Goal: Task Accomplishment & Management: Use online tool/utility

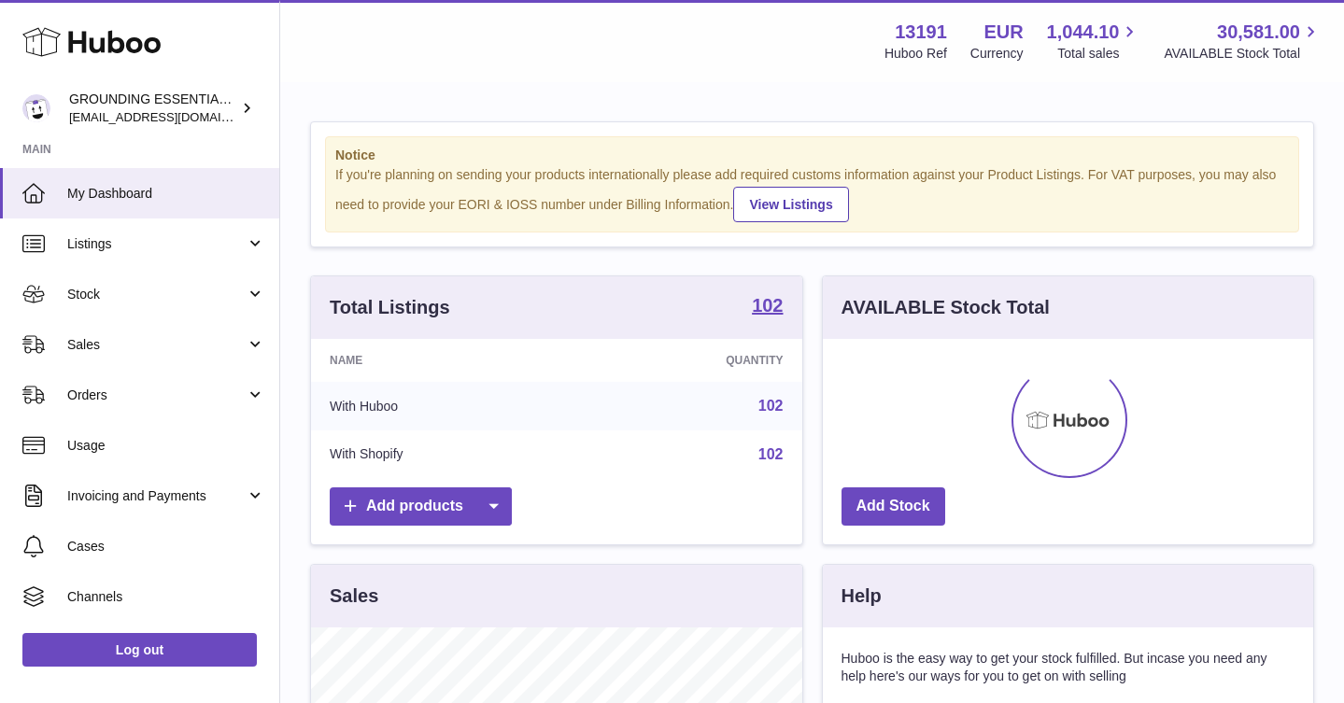
scroll to position [291, 490]
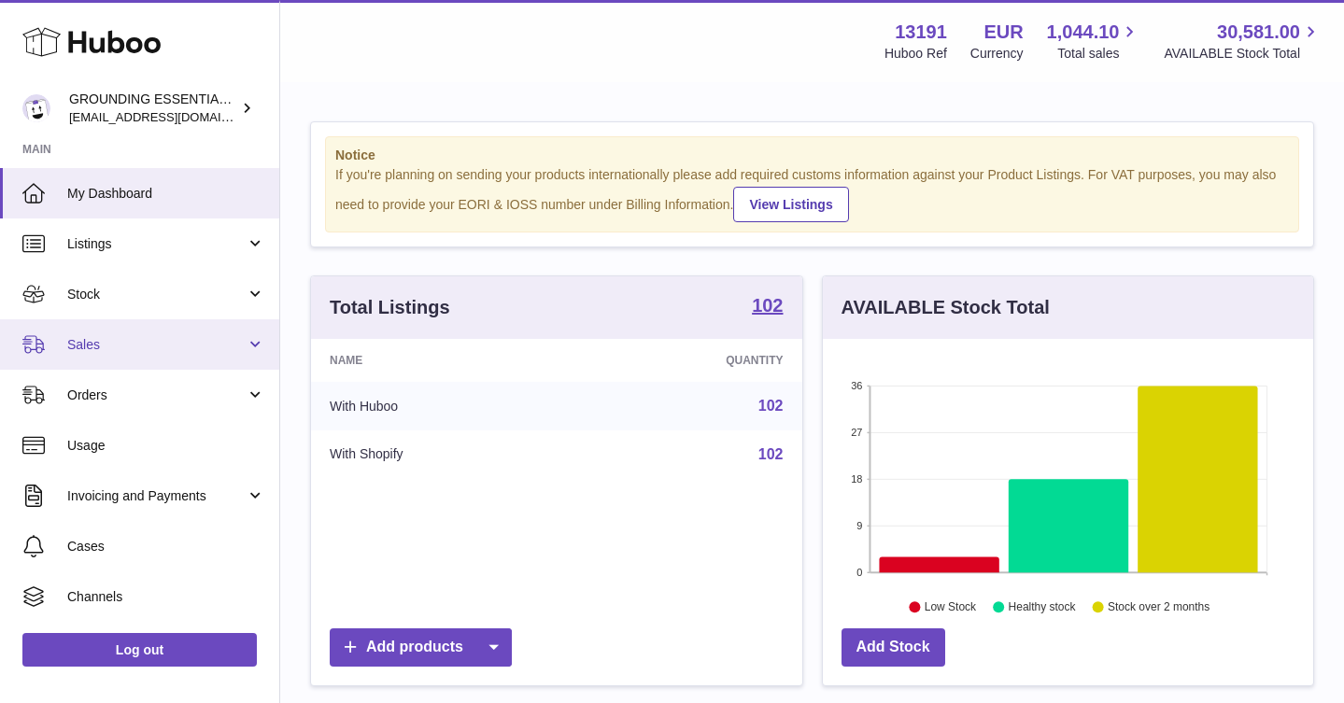
click at [152, 334] on link "Sales" at bounding box center [139, 344] width 279 height 50
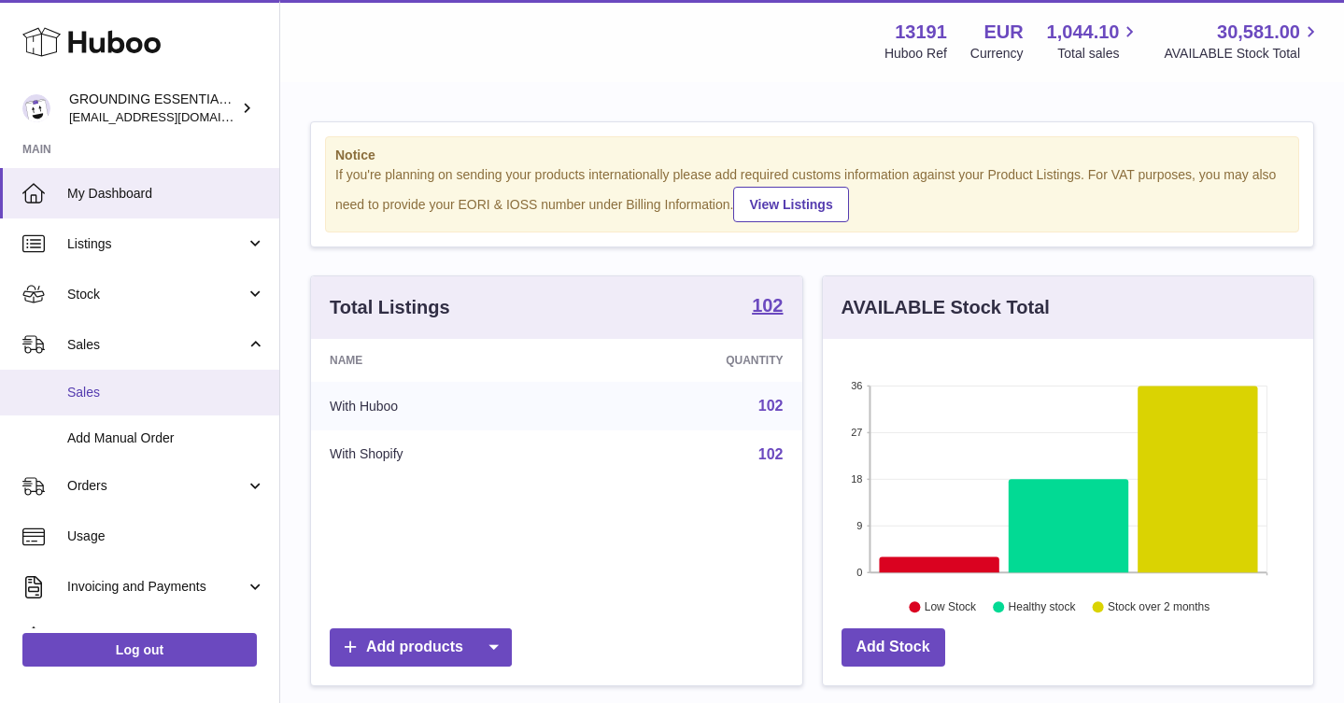
click at [154, 382] on link "Sales" at bounding box center [139, 393] width 279 height 46
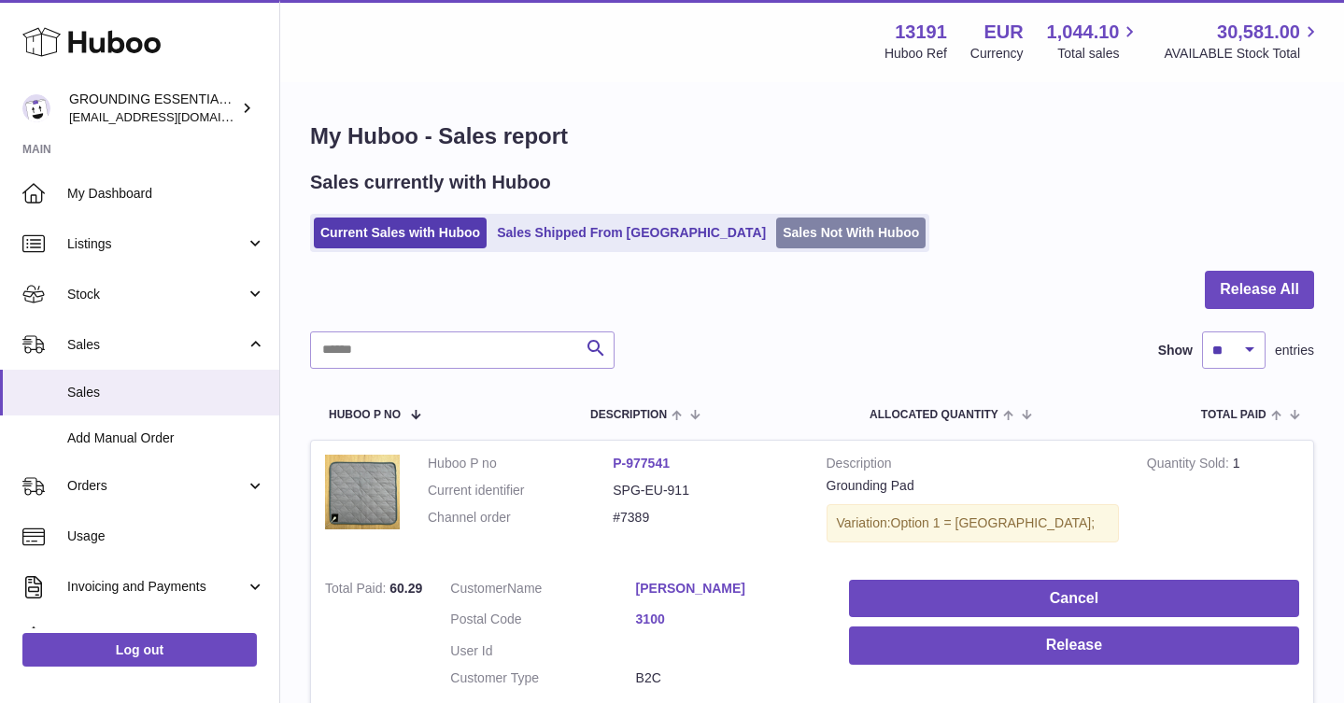
click at [795, 239] on link "Sales Not With Huboo" at bounding box center [850, 233] width 149 height 31
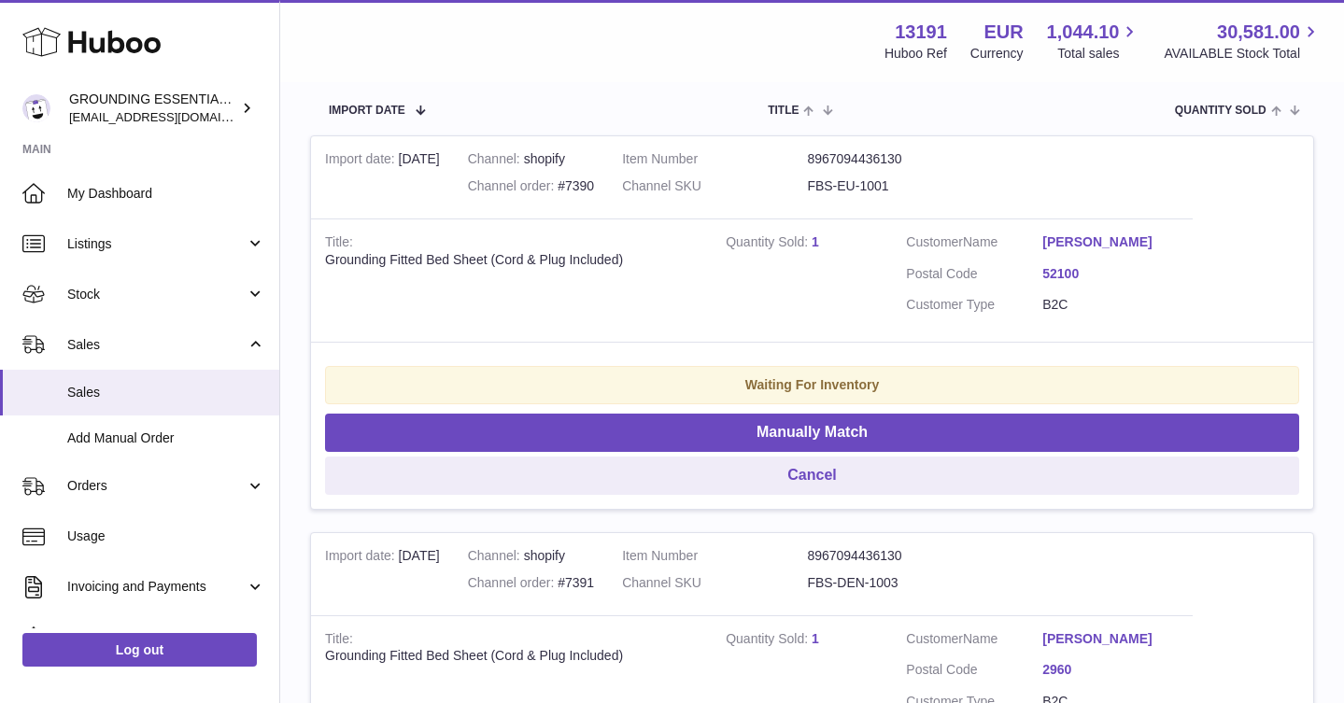
scroll to position [362, 0]
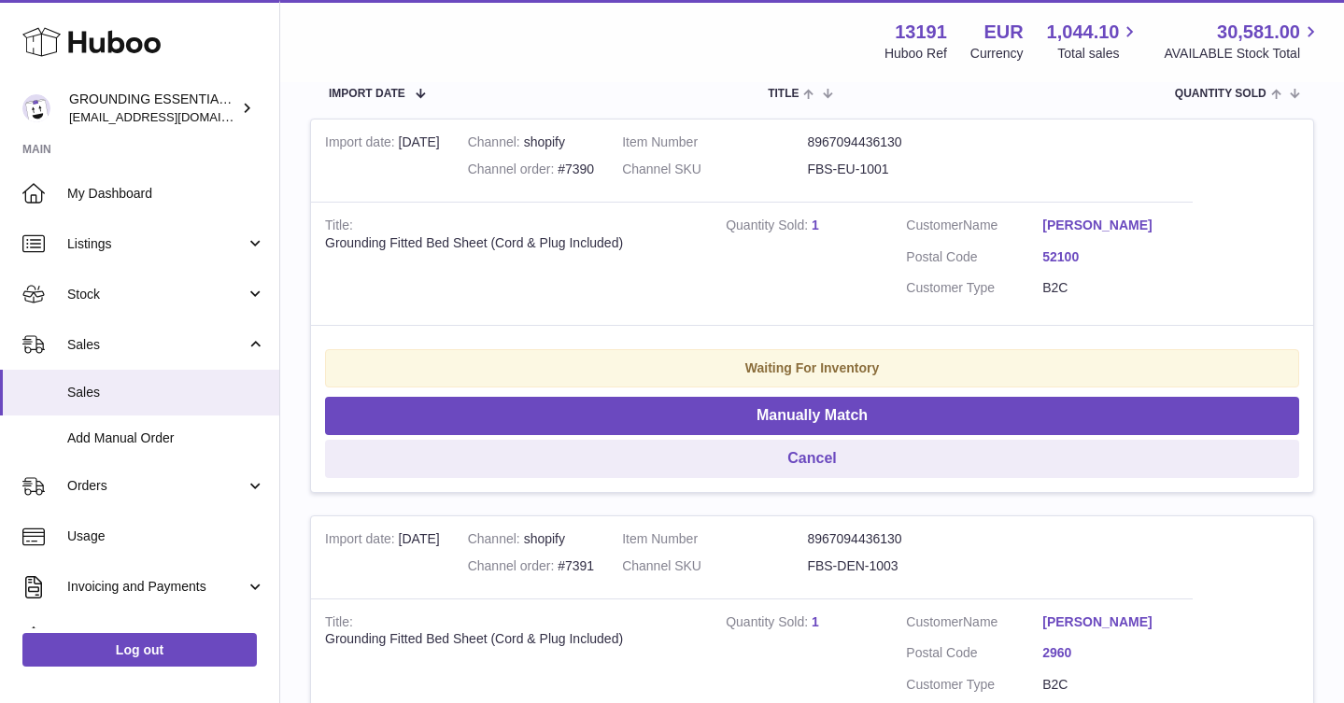
click at [863, 167] on dd "FBS-EU-1001" at bounding box center [899, 170] width 185 height 18
copy tr "FBS-EU-1001"
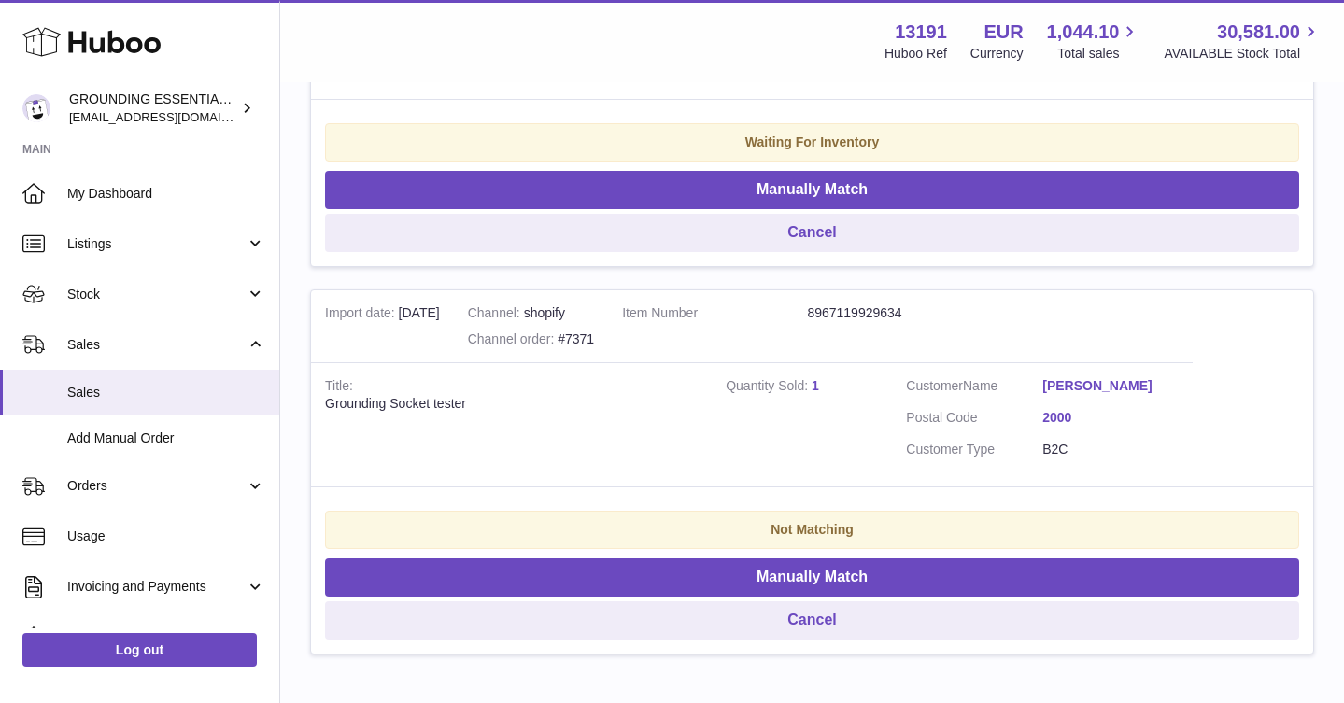
scroll to position [1783, 0]
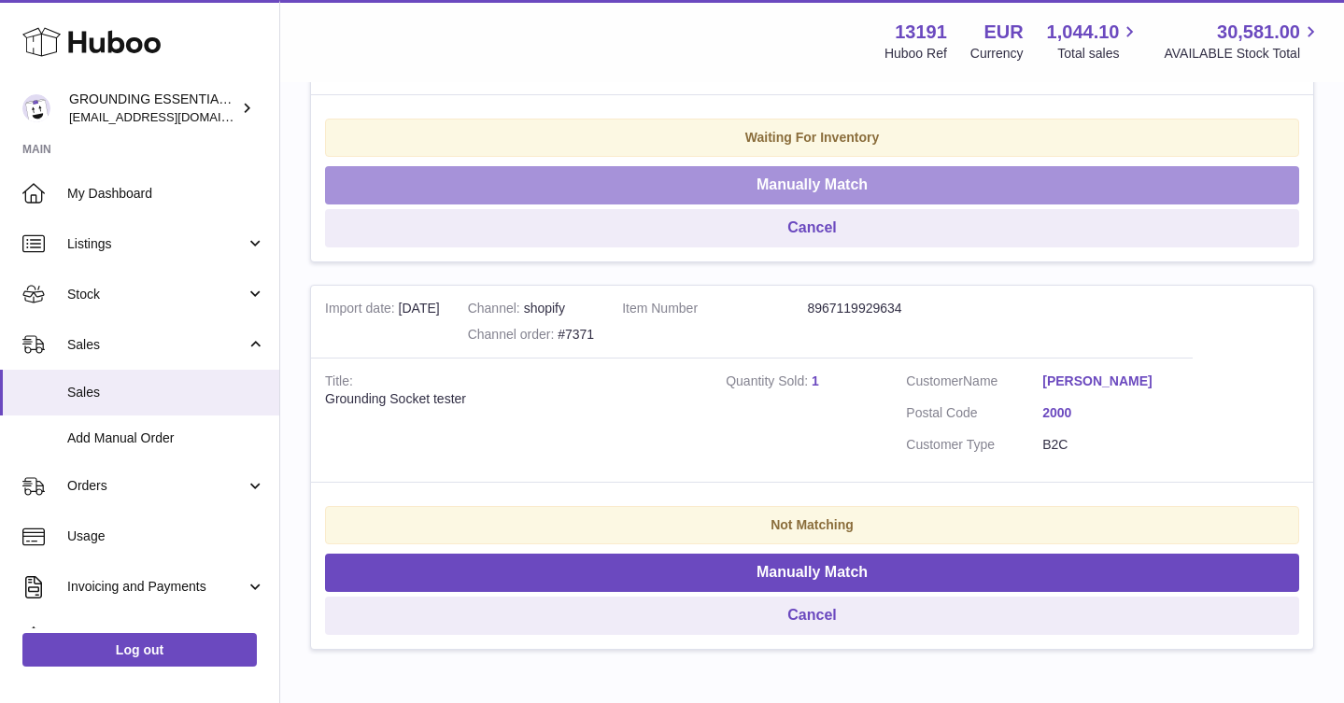
click at [788, 183] on button "Manually Match" at bounding box center [812, 185] width 974 height 38
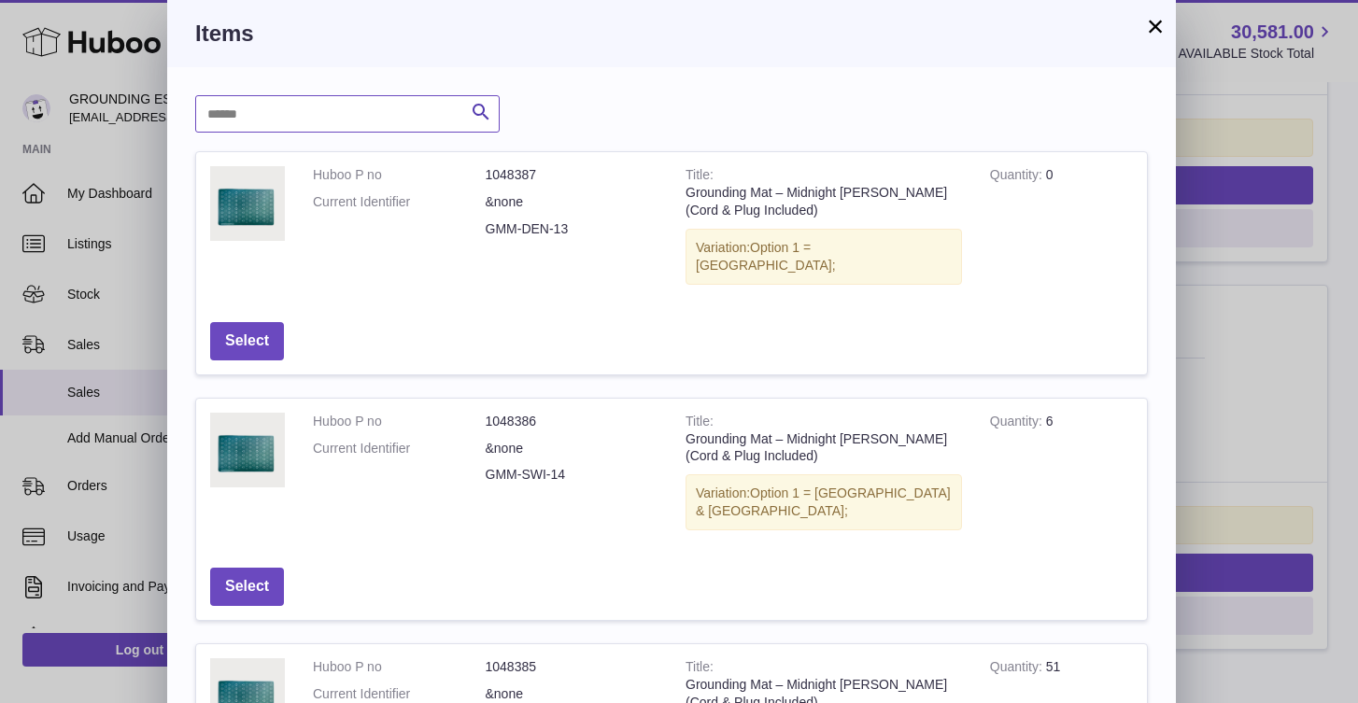
click at [289, 119] on input "text" at bounding box center [347, 113] width 305 height 37
paste input "**********"
type input "**********"
click at [485, 107] on icon "submit" at bounding box center [481, 112] width 22 height 23
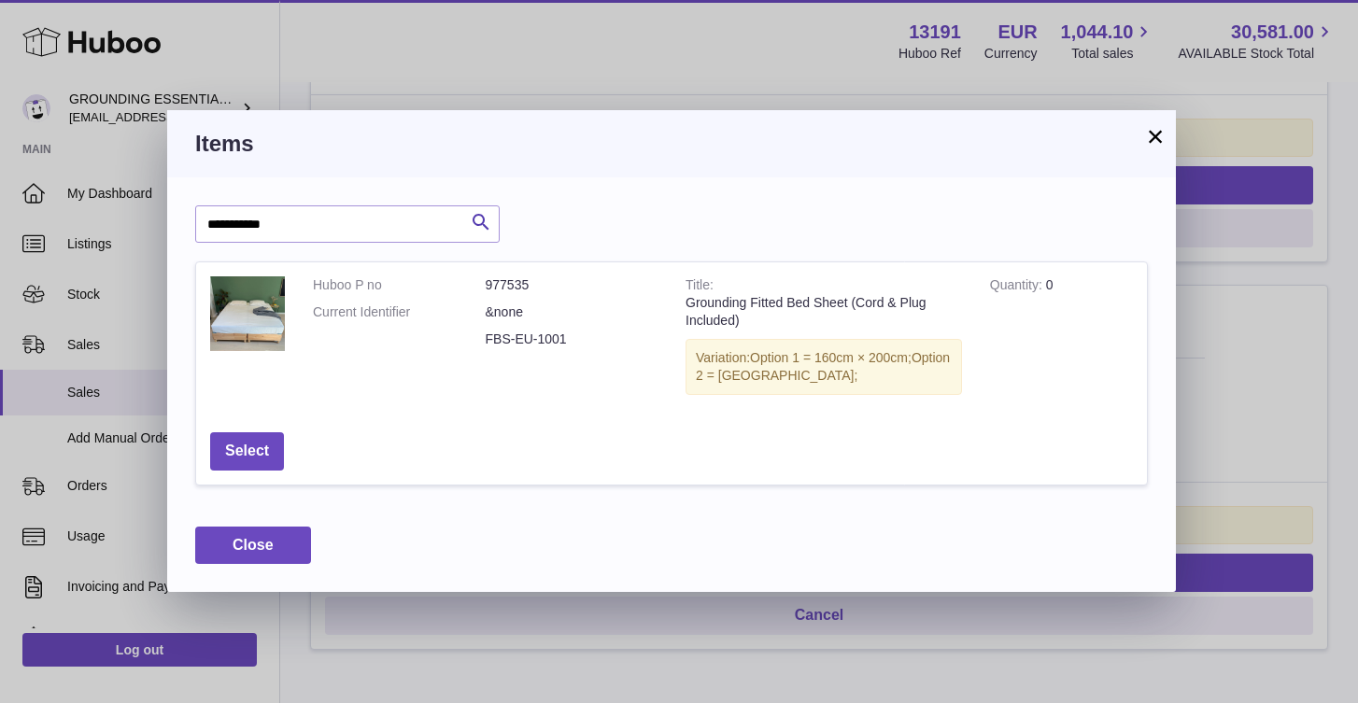
click at [1166, 137] on button "×" at bounding box center [1155, 136] width 22 height 22
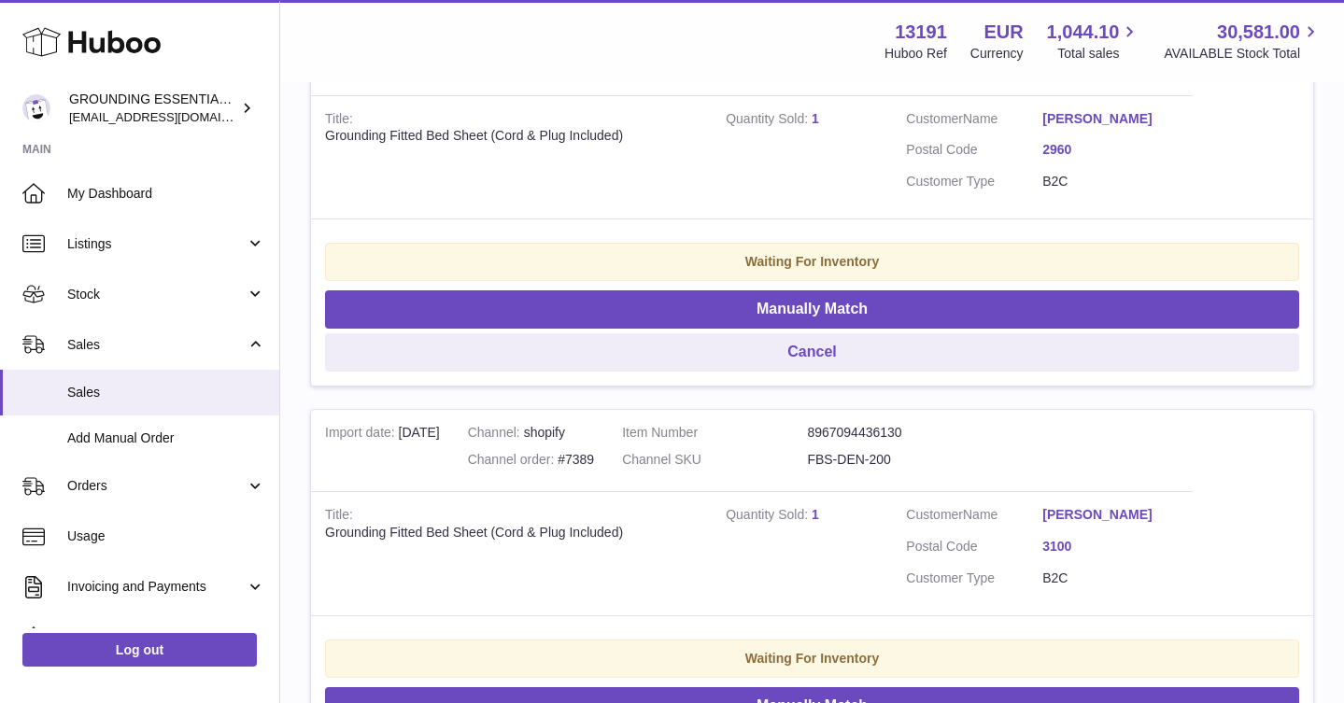
scroll to position [839, 0]
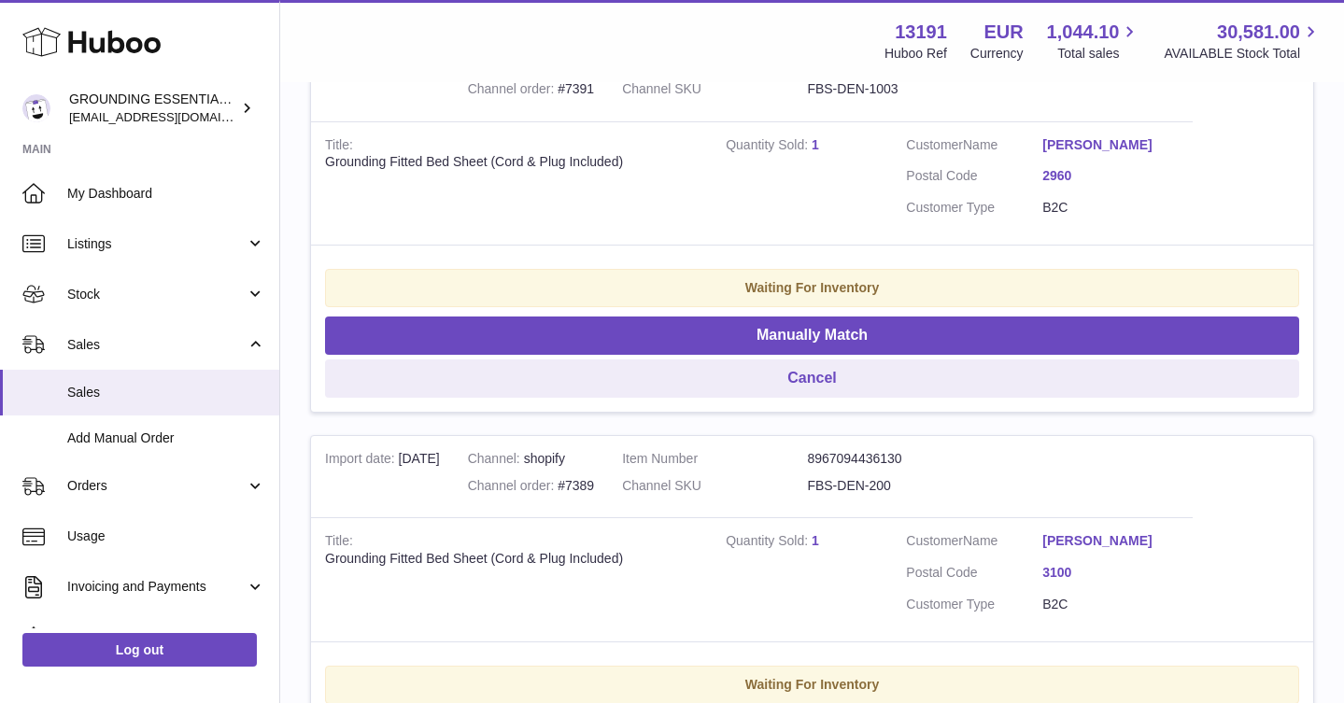
click at [856, 481] on dd "FBS-DEN-200" at bounding box center [899, 486] width 185 height 18
copy tr "FBS-DEN-200"
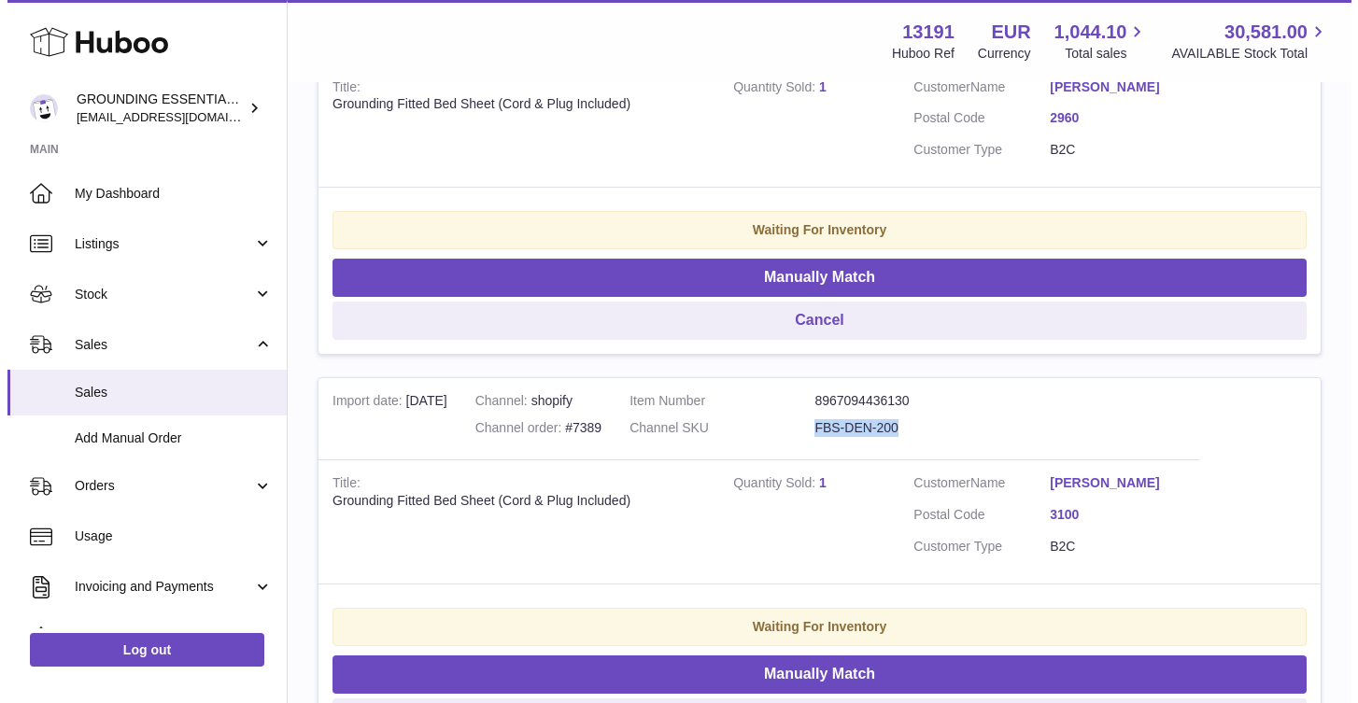
scroll to position [982, 0]
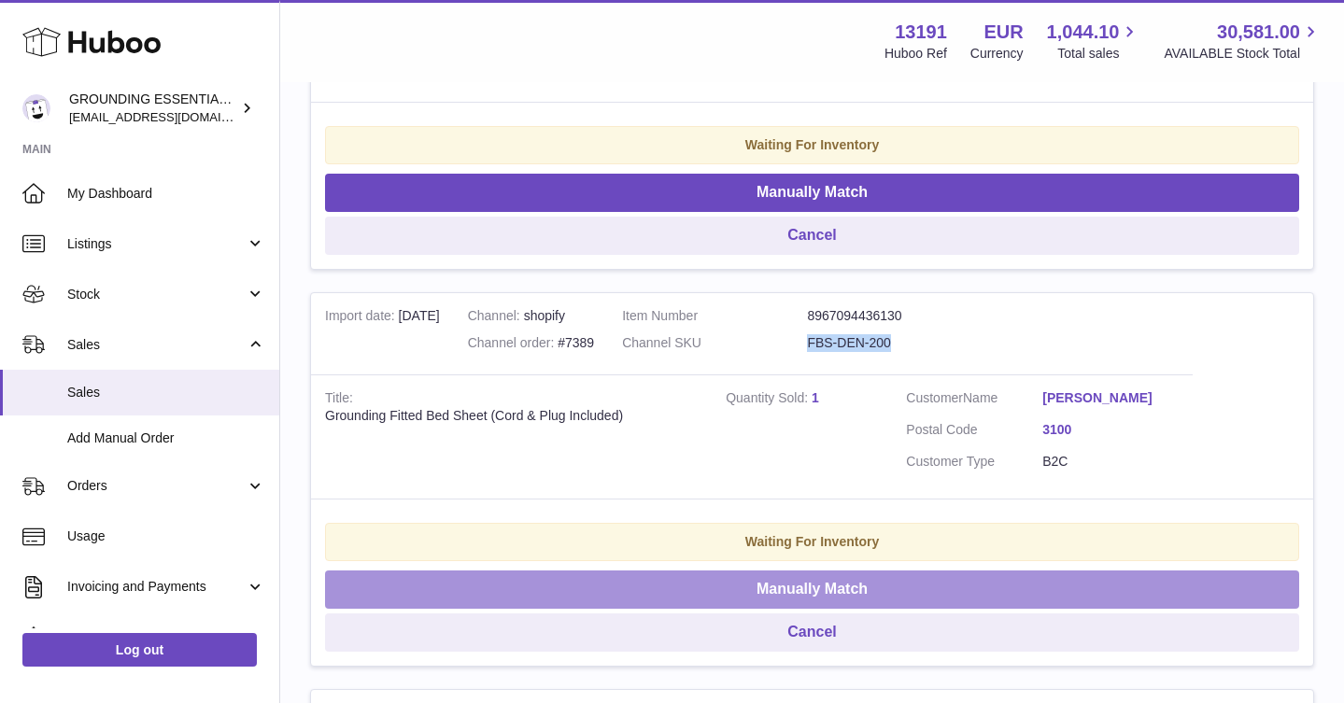
click at [815, 580] on button "Manually Match" at bounding box center [812, 590] width 974 height 38
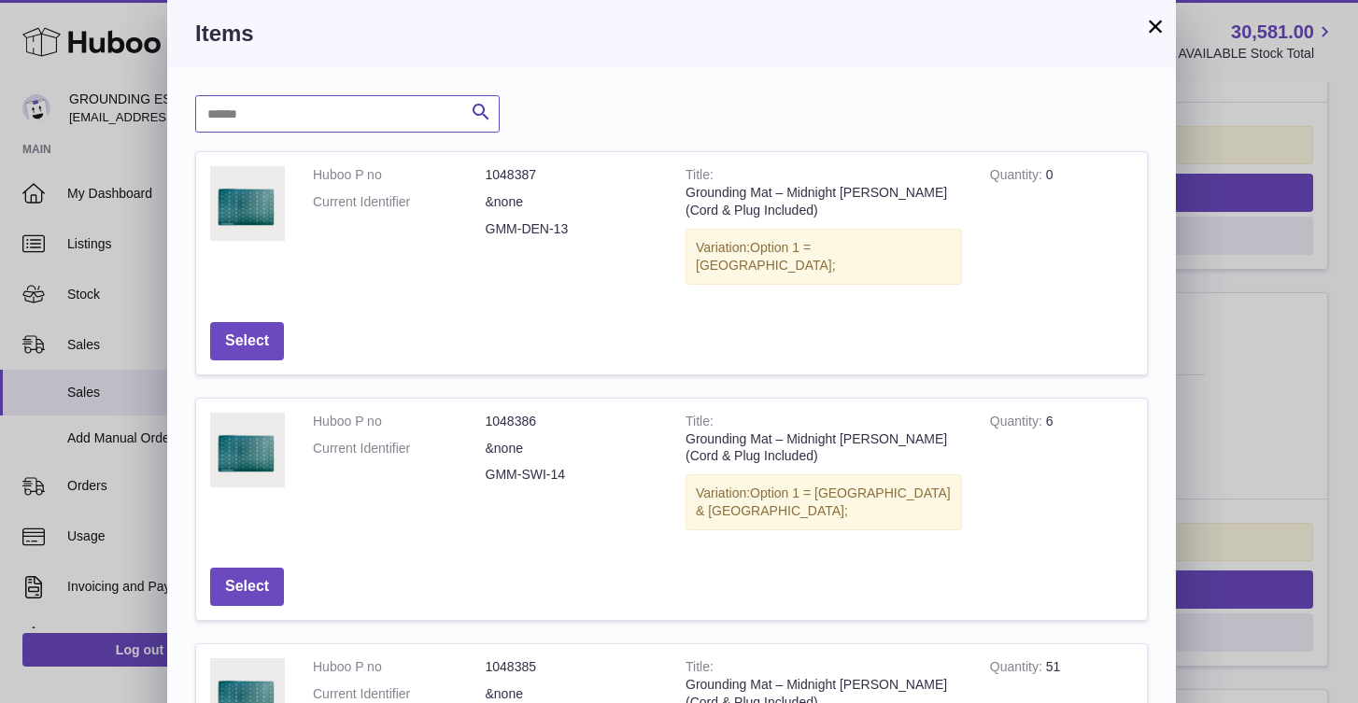
click at [277, 117] on input "text" at bounding box center [347, 113] width 305 height 37
paste input "**********"
type input "**********"
click at [468, 103] on button "Search" at bounding box center [480, 113] width 37 height 37
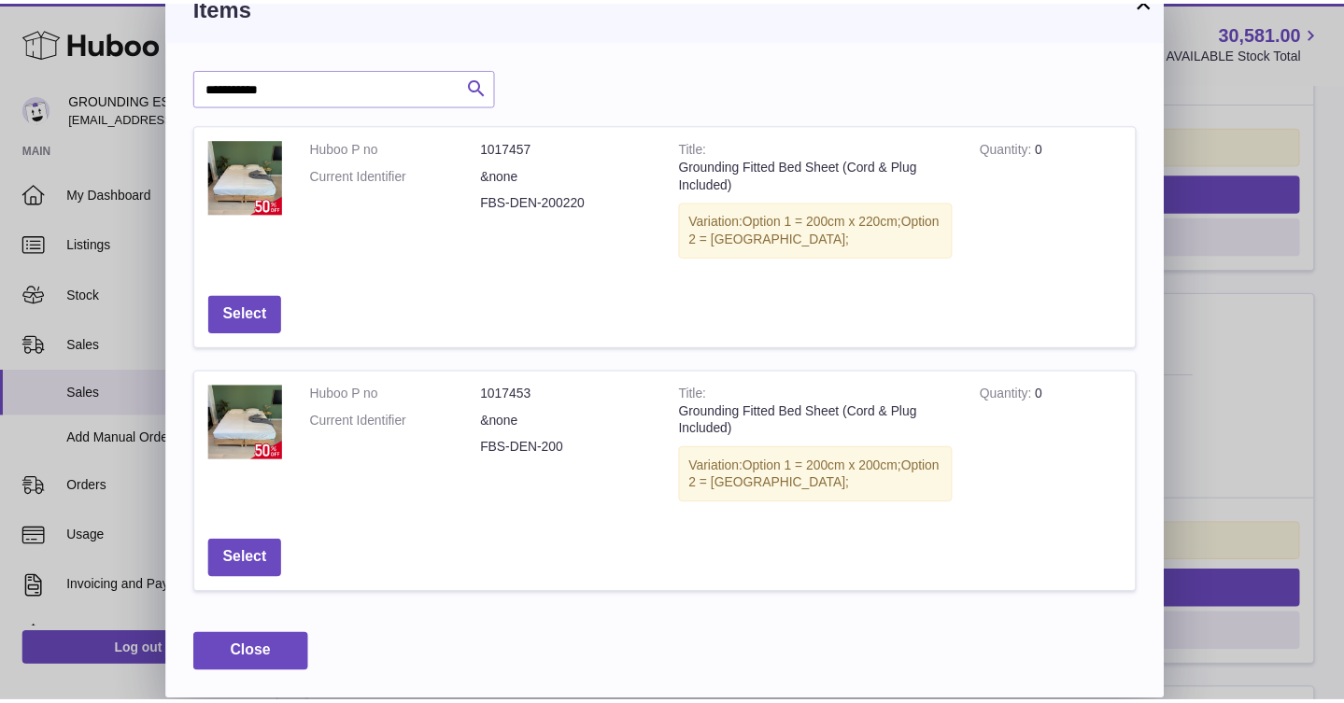
scroll to position [0, 0]
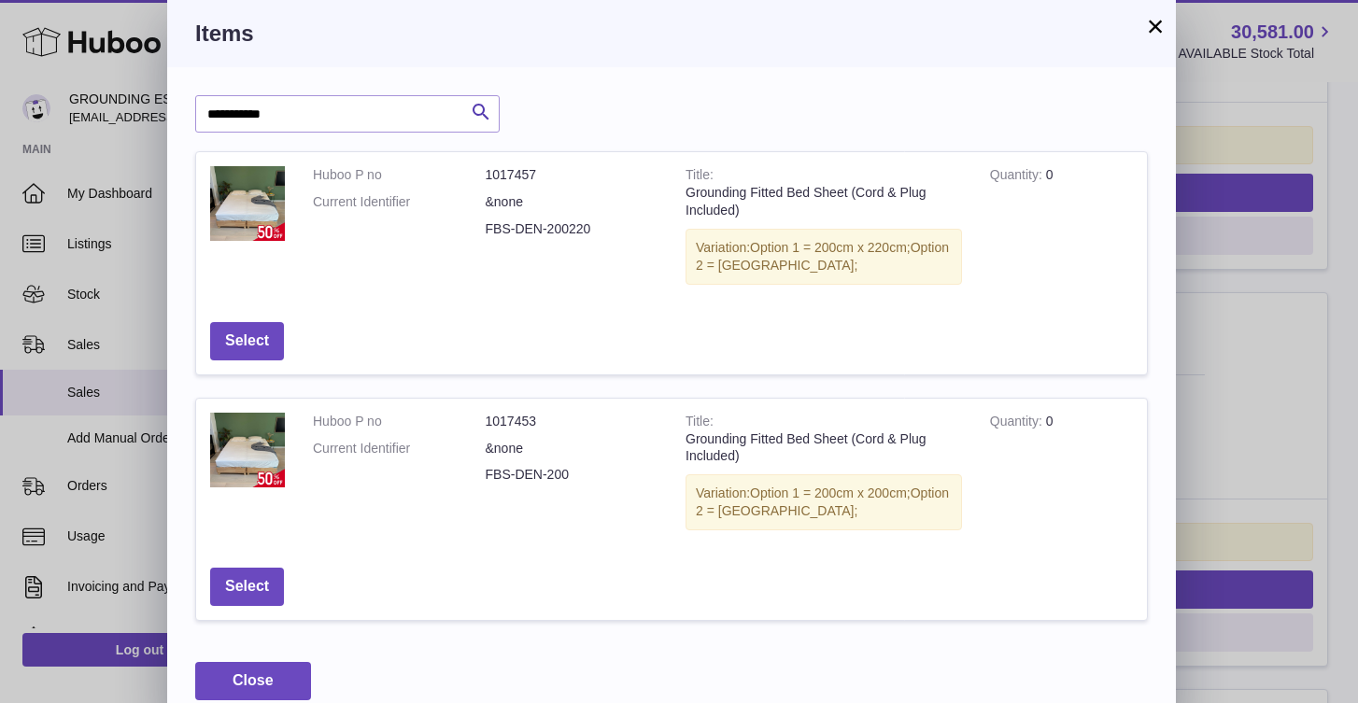
click at [1152, 31] on button "×" at bounding box center [1155, 26] width 22 height 22
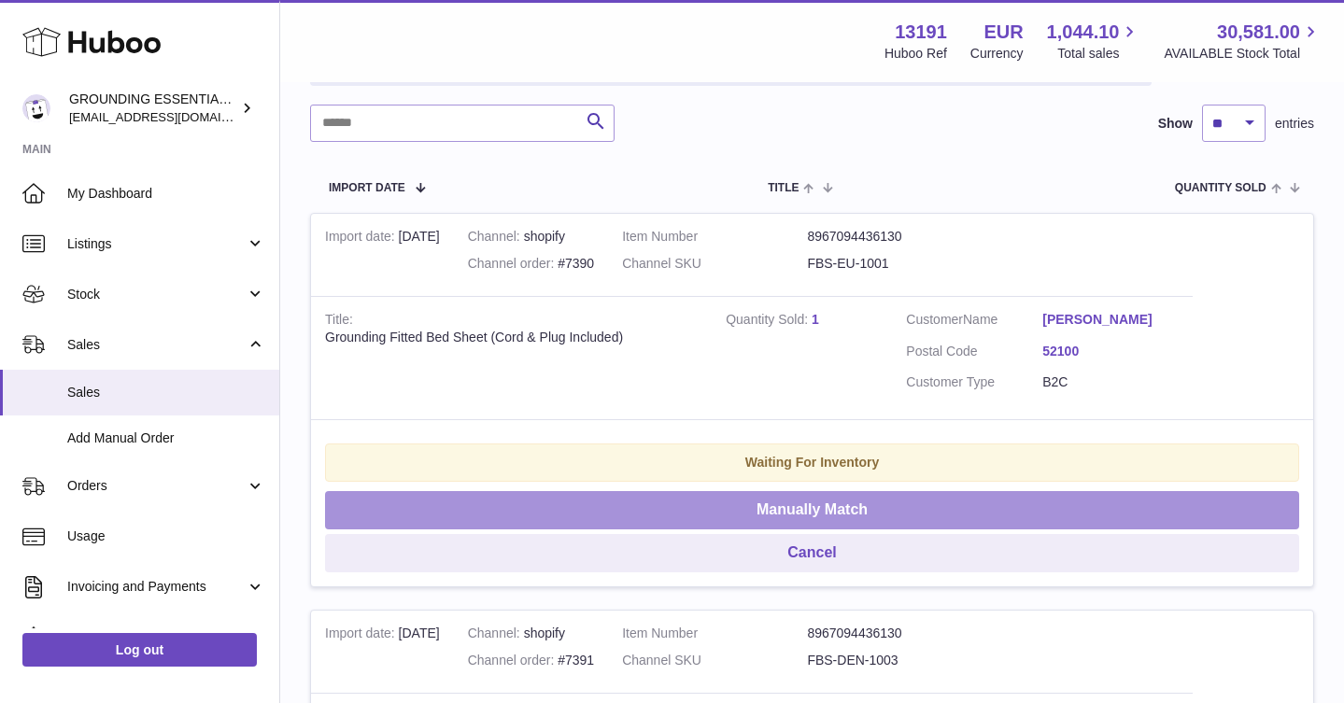
scroll to position [272, 0]
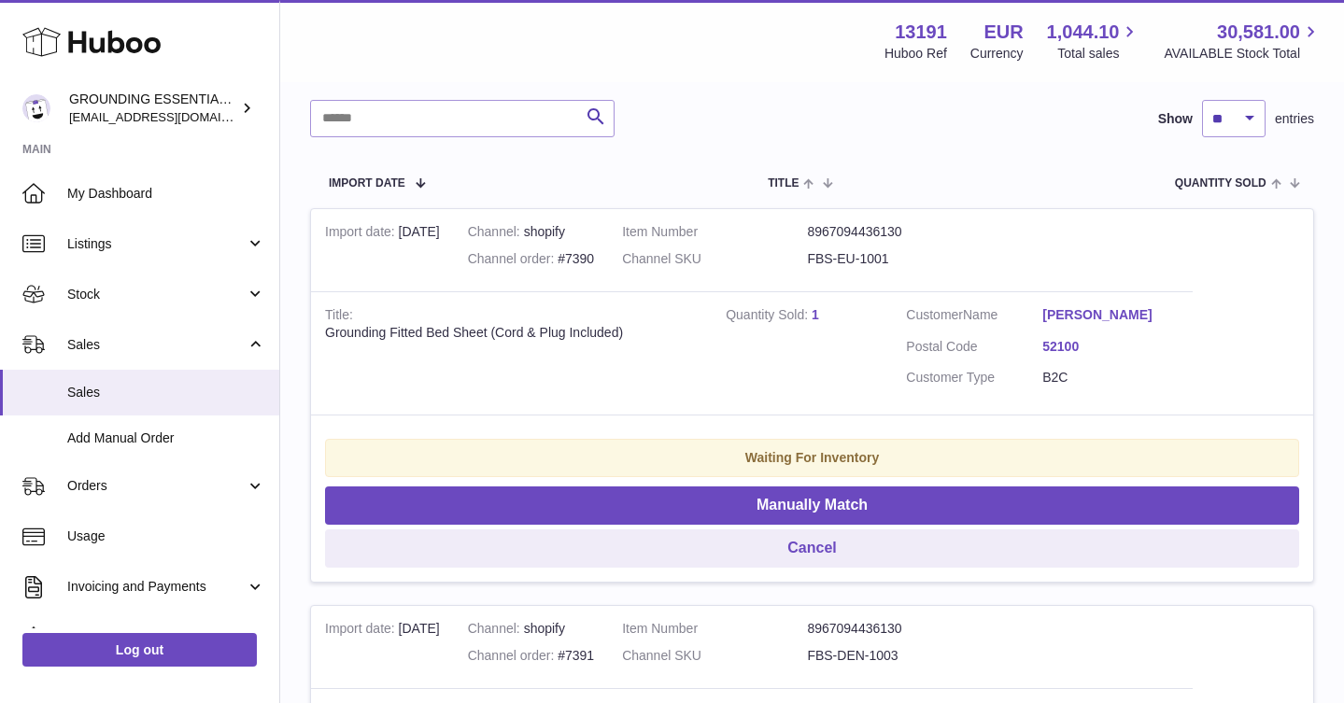
click at [876, 262] on dd "FBS-EU-1001" at bounding box center [899, 259] width 185 height 18
copy tr "FBS-EU-1001"
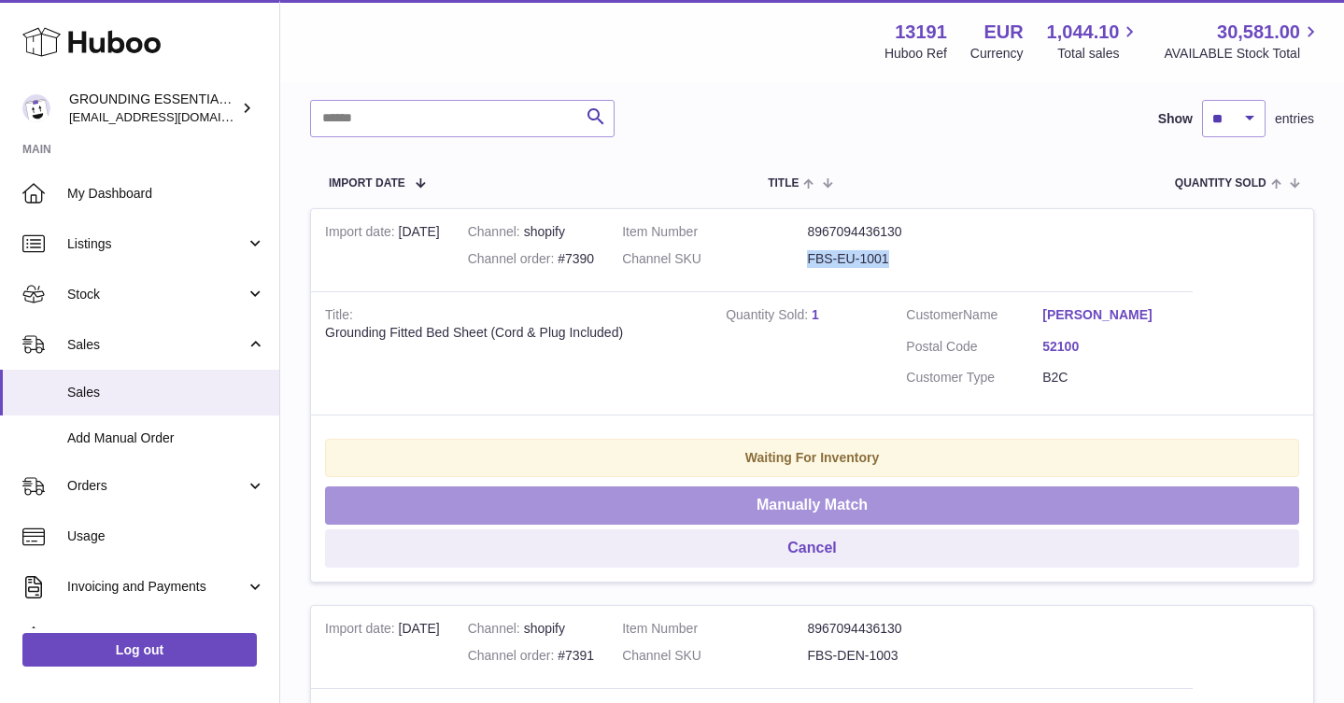
click at [875, 509] on button "Manually Match" at bounding box center [812, 506] width 974 height 38
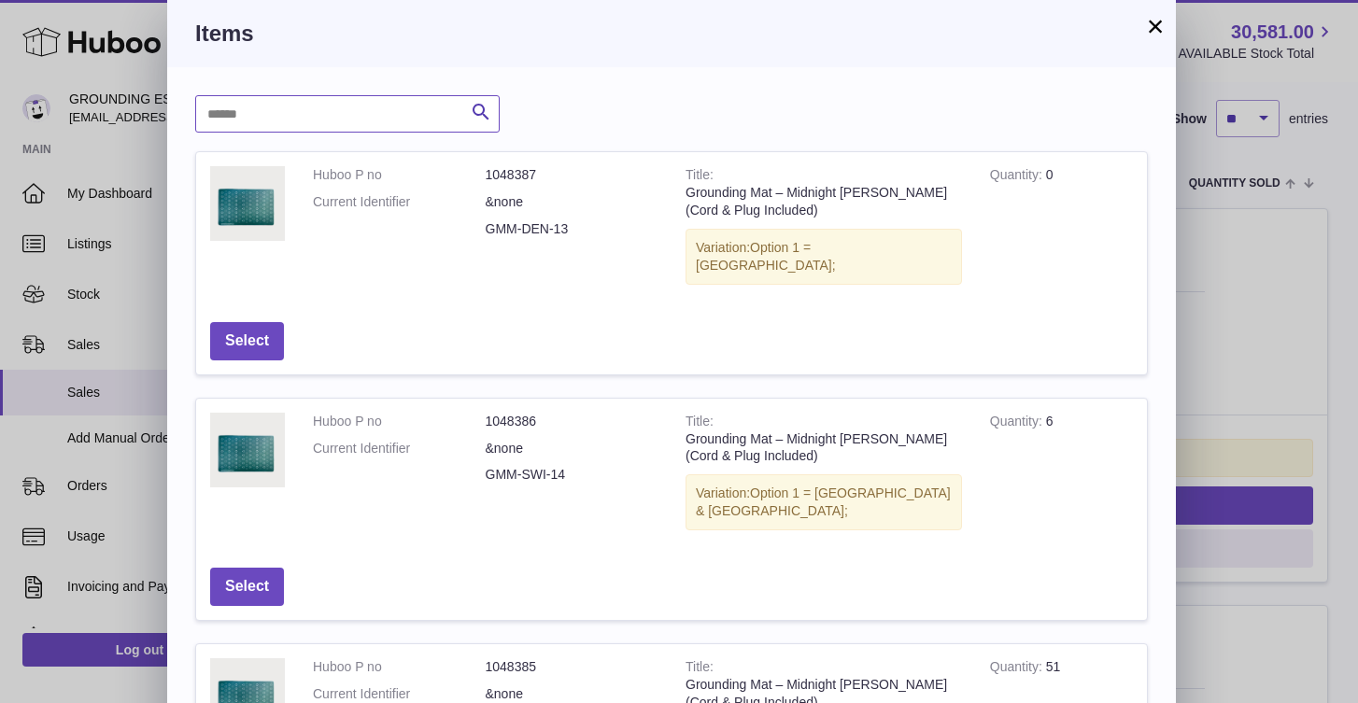
click at [275, 107] on input "text" at bounding box center [347, 113] width 305 height 37
paste input "**********"
type input "**********"
click at [482, 106] on icon "submit" at bounding box center [481, 112] width 22 height 23
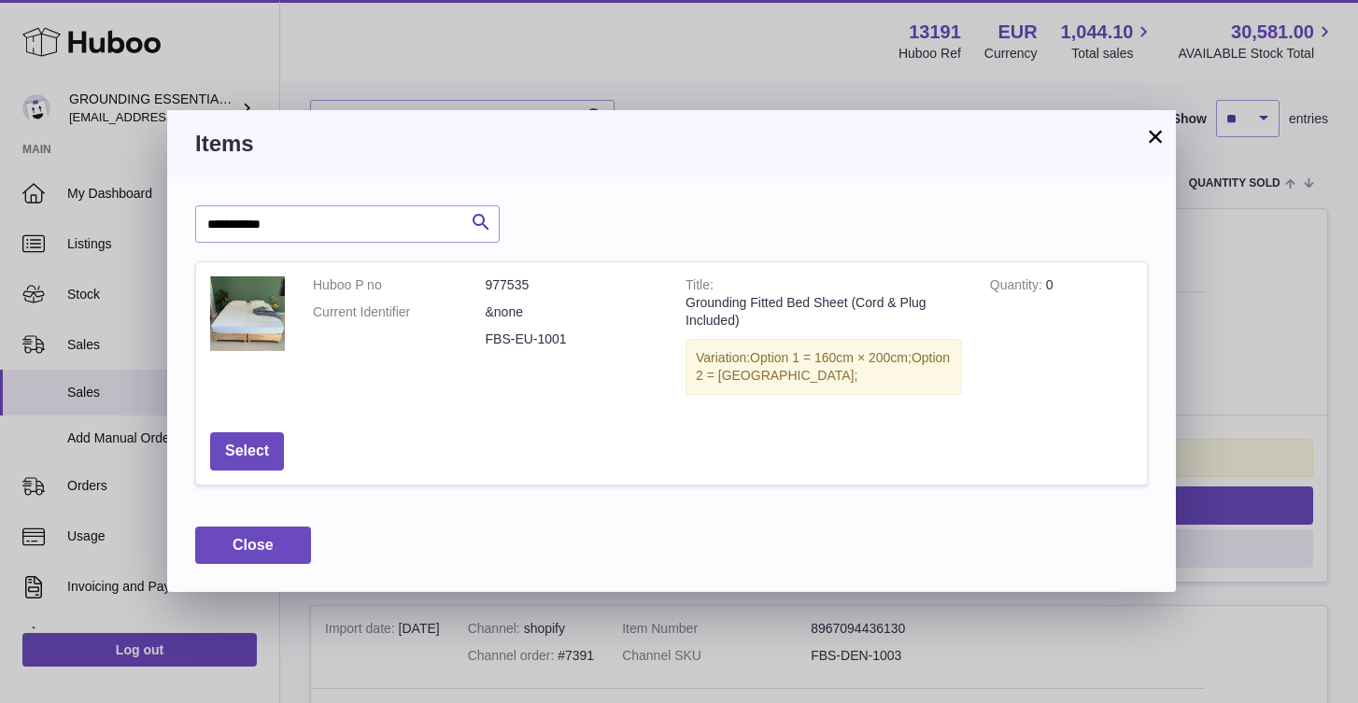
click at [1155, 136] on button "×" at bounding box center [1155, 136] width 22 height 22
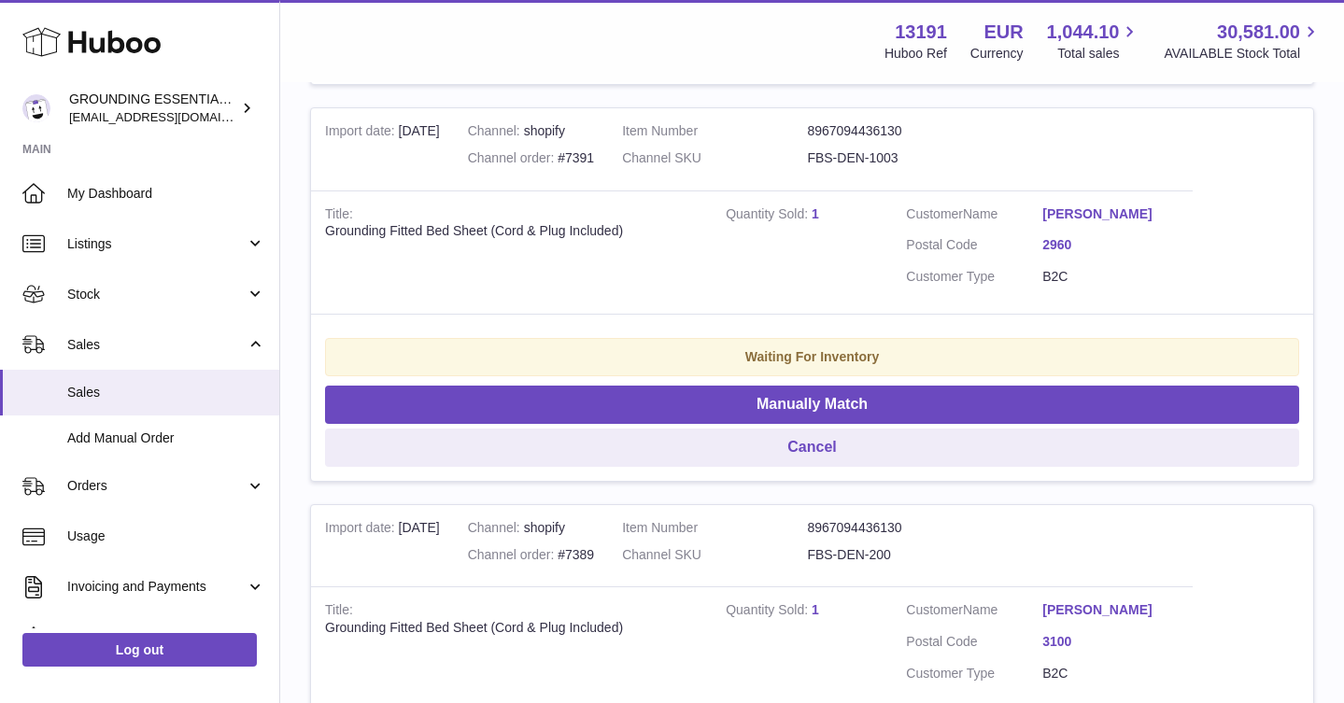
scroll to position [766, 0]
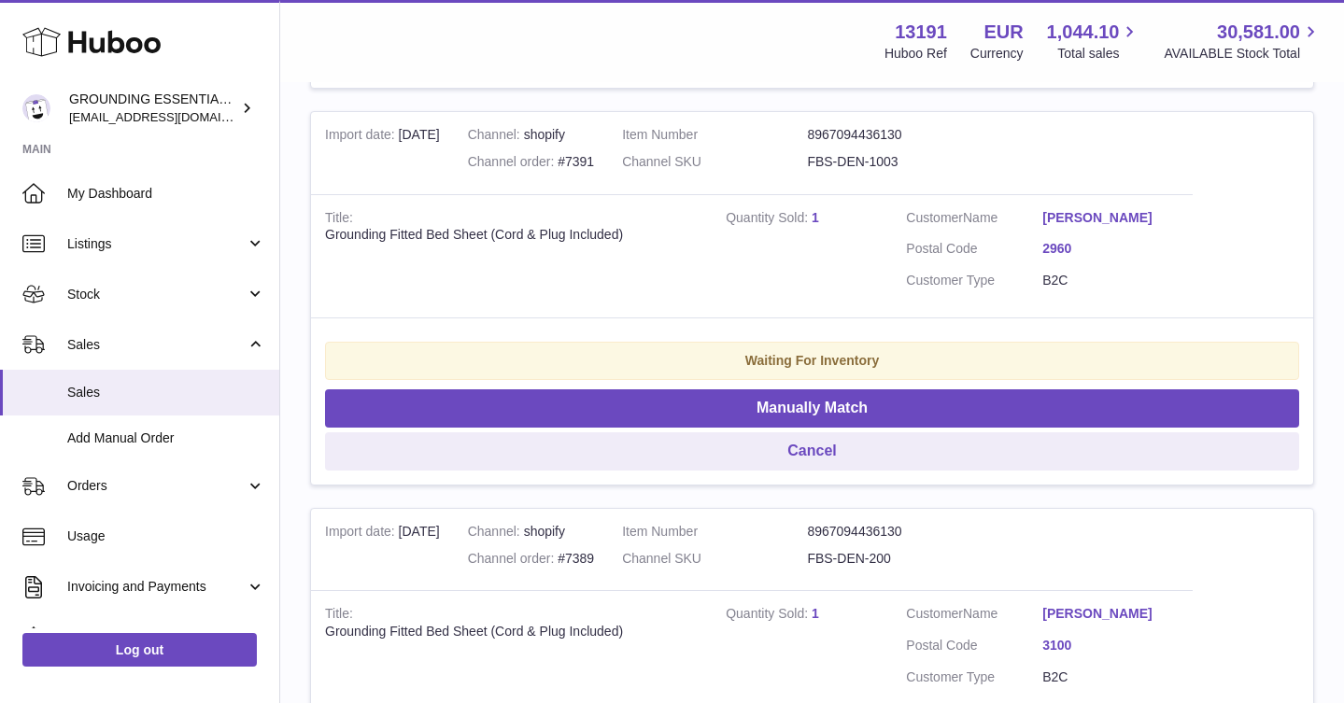
click at [868, 159] on dd "FBS-DEN-1003" at bounding box center [899, 162] width 185 height 18
copy tr "FBS-DEN-1003"
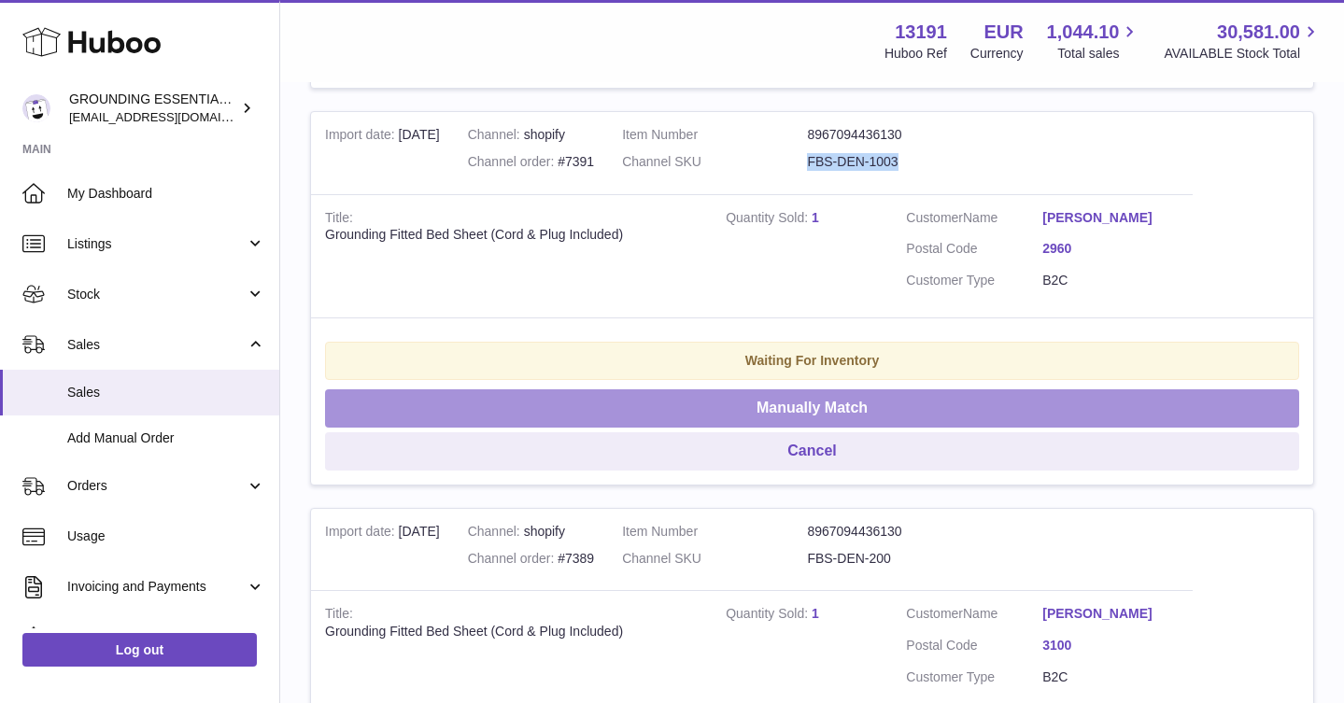
click at [875, 426] on button "Manually Match" at bounding box center [812, 409] width 974 height 38
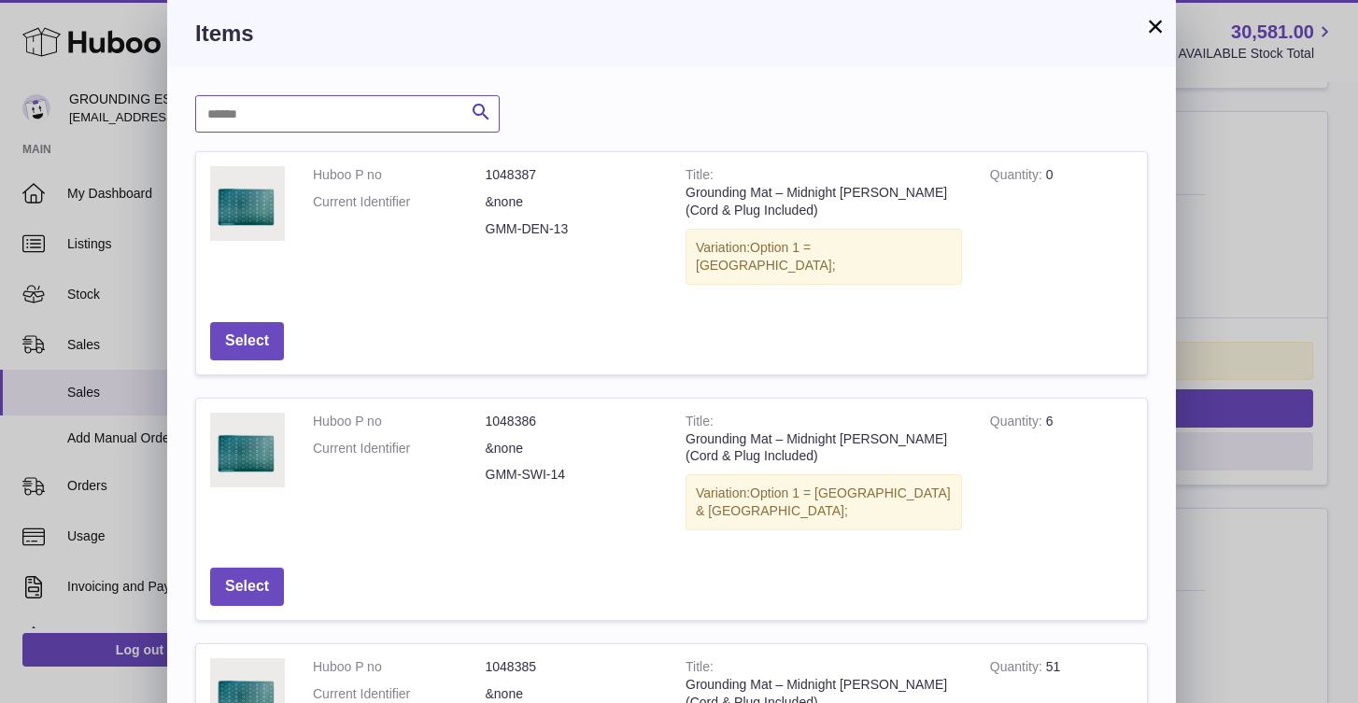
click at [246, 124] on input "text" at bounding box center [347, 113] width 305 height 37
paste input "**********"
type input "**********"
click at [489, 105] on icon "submit" at bounding box center [481, 112] width 22 height 23
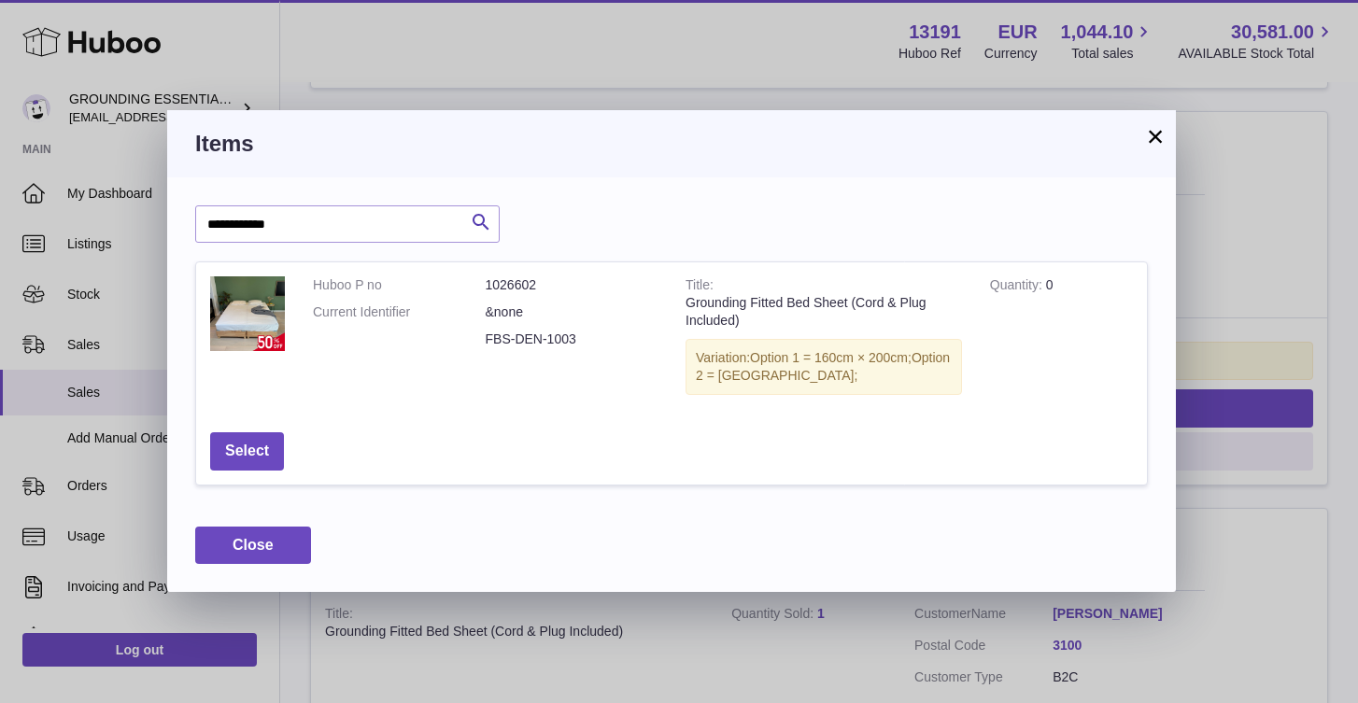
click at [1156, 136] on button "×" at bounding box center [1155, 136] width 22 height 22
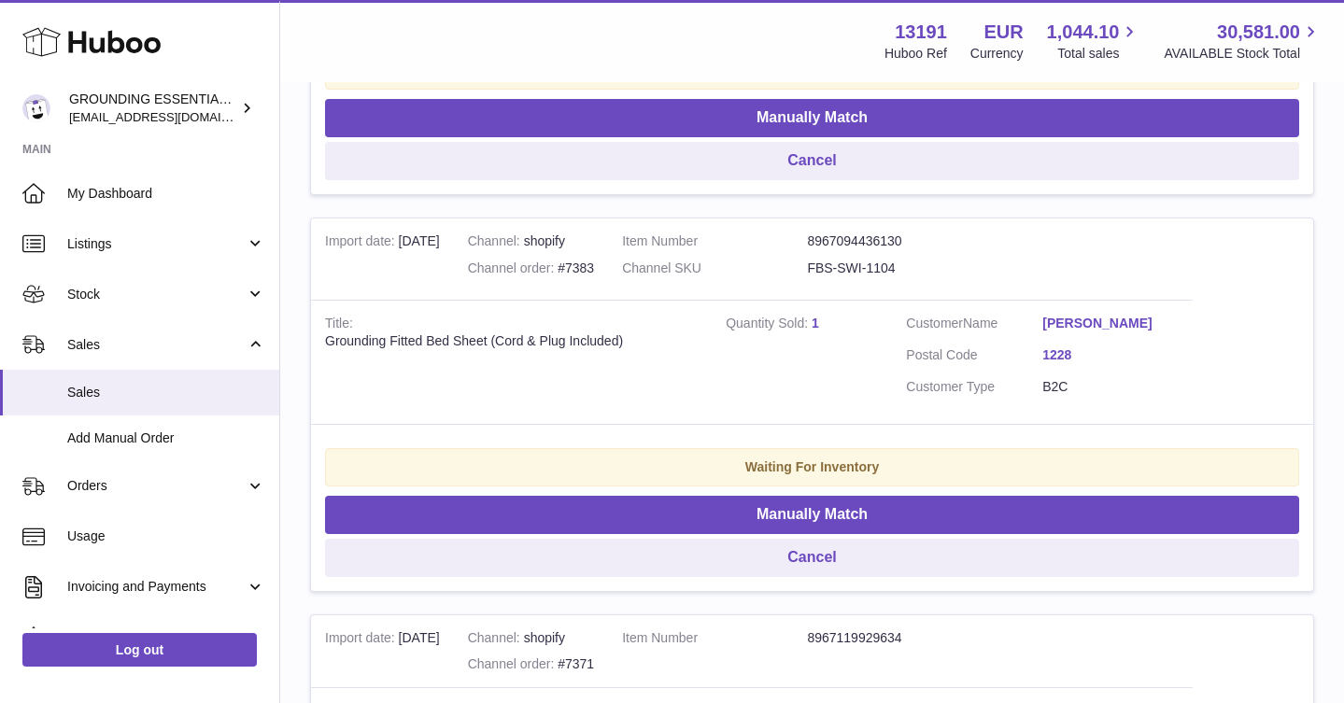
scroll to position [1496, 0]
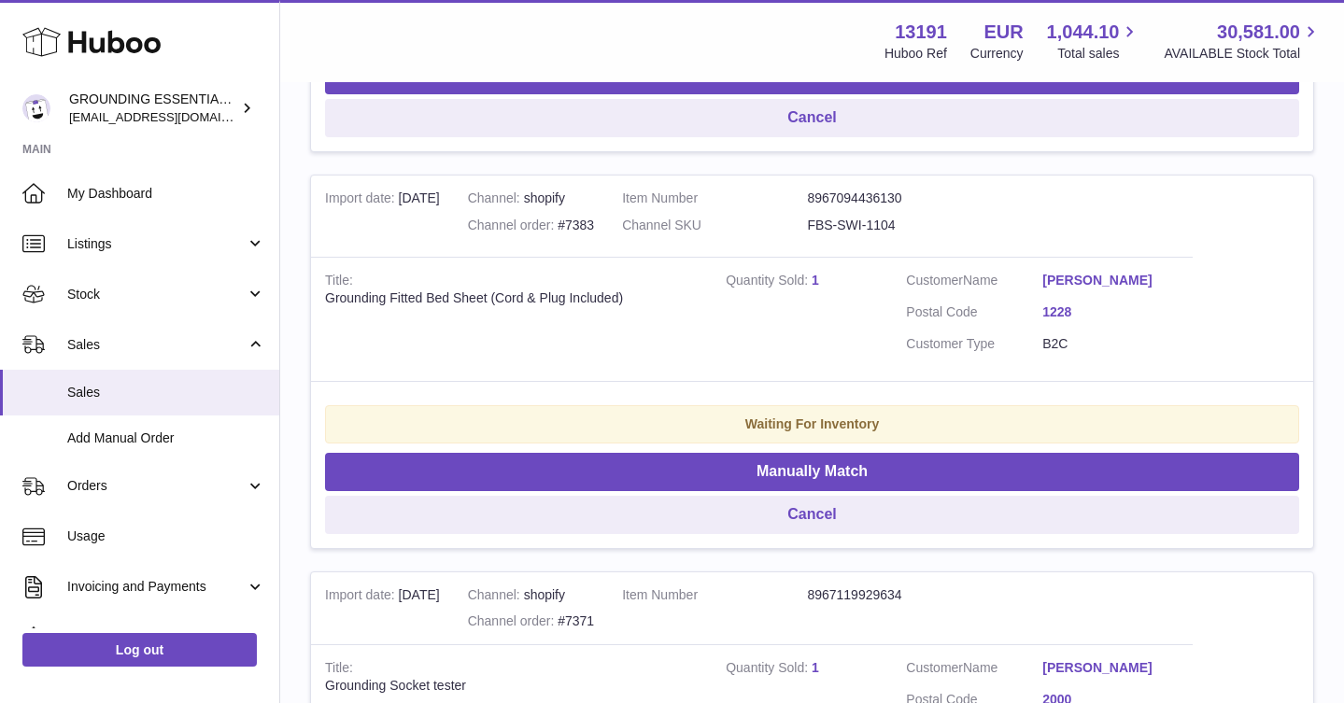
click at [890, 224] on dd "FBS-SWI-1104" at bounding box center [899, 226] width 185 height 18
copy tr "FBS-SWI-1104"
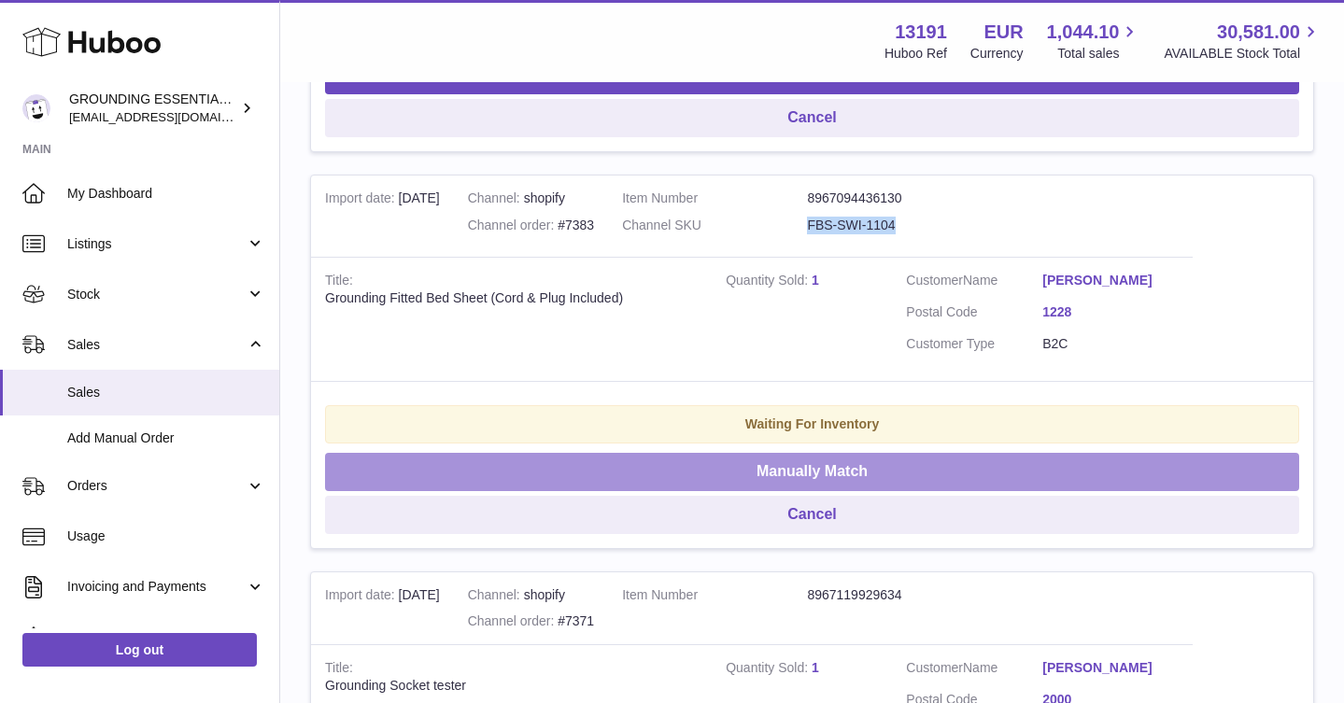
click at [870, 461] on button "Manually Match" at bounding box center [812, 472] width 974 height 38
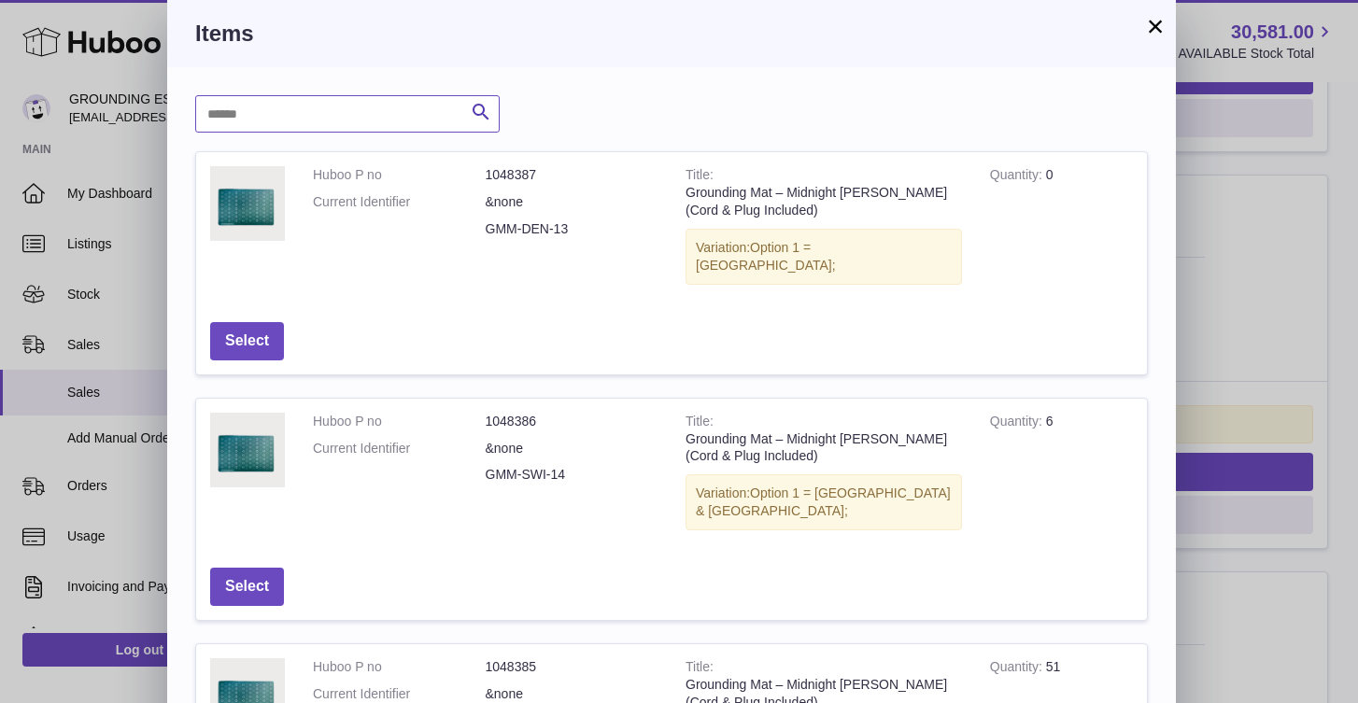
click at [333, 97] on input "text" at bounding box center [347, 113] width 305 height 37
paste input "**********"
type input "**********"
click at [468, 124] on button "Search" at bounding box center [480, 113] width 37 height 37
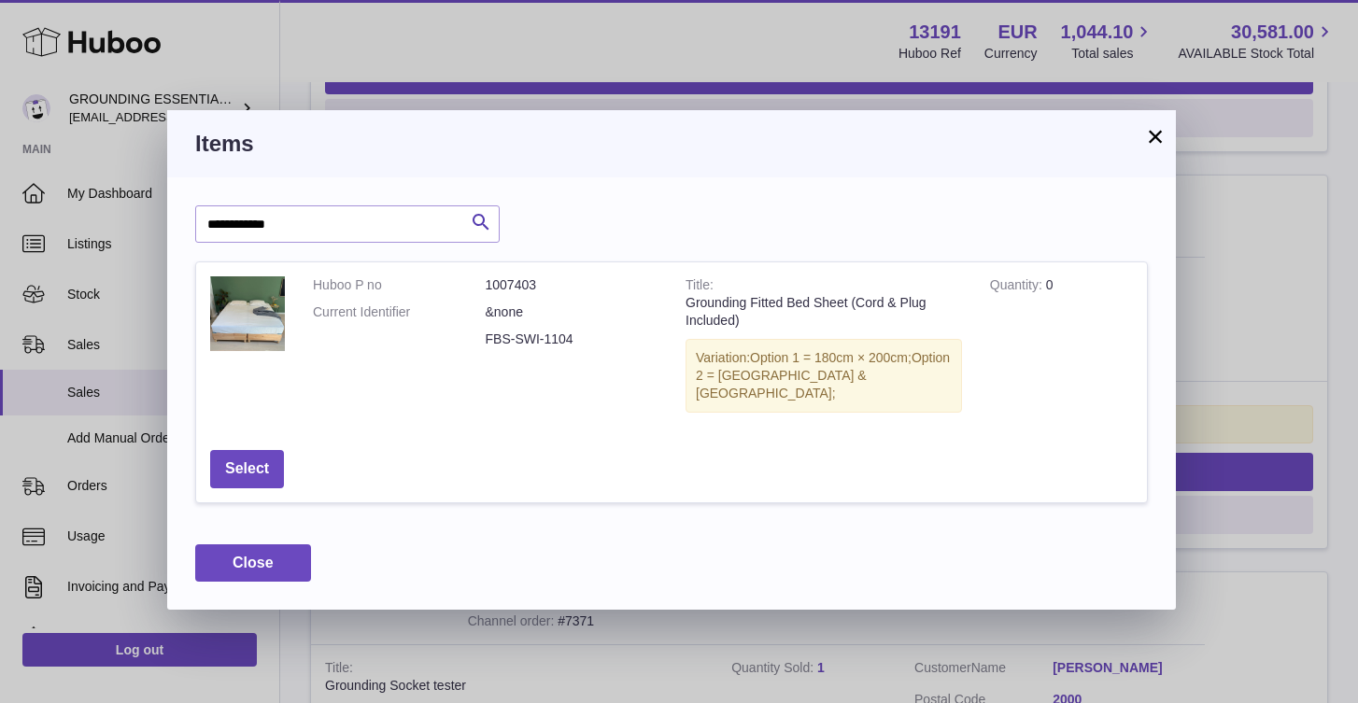
click at [1165, 142] on button "×" at bounding box center [1155, 136] width 22 height 22
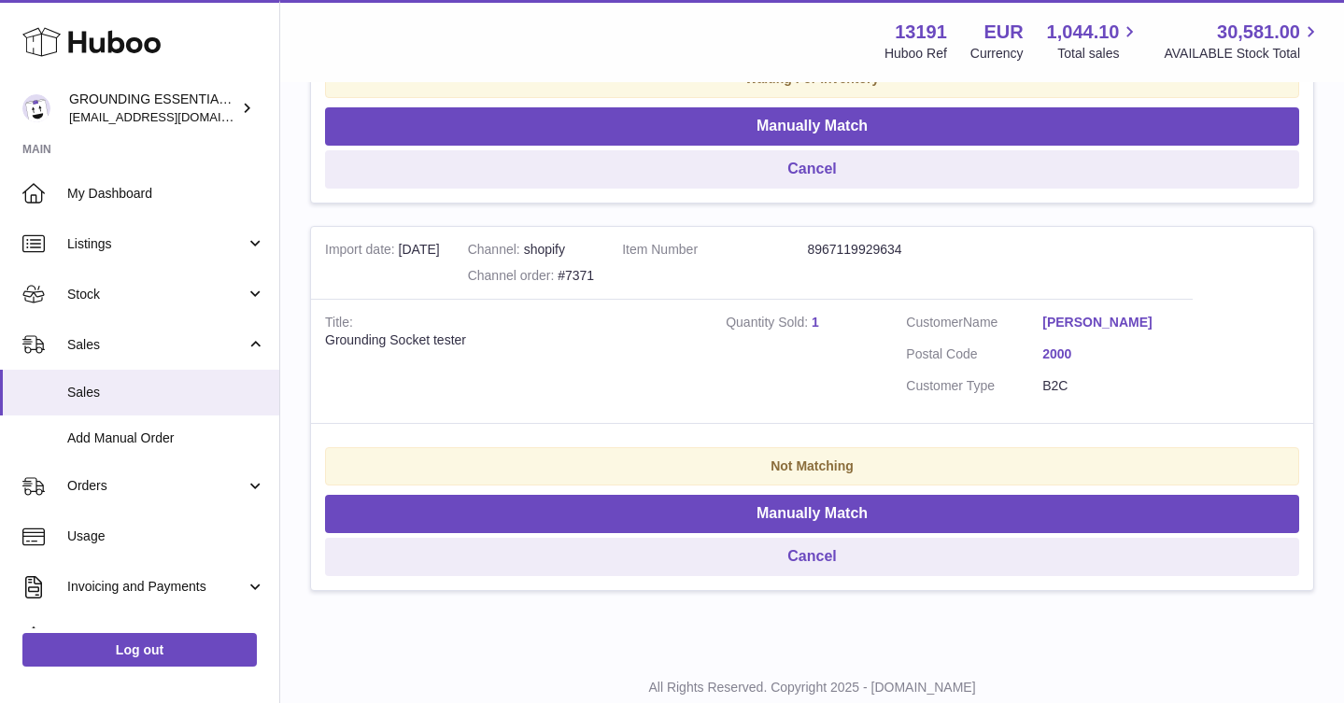
scroll to position [1868, 0]
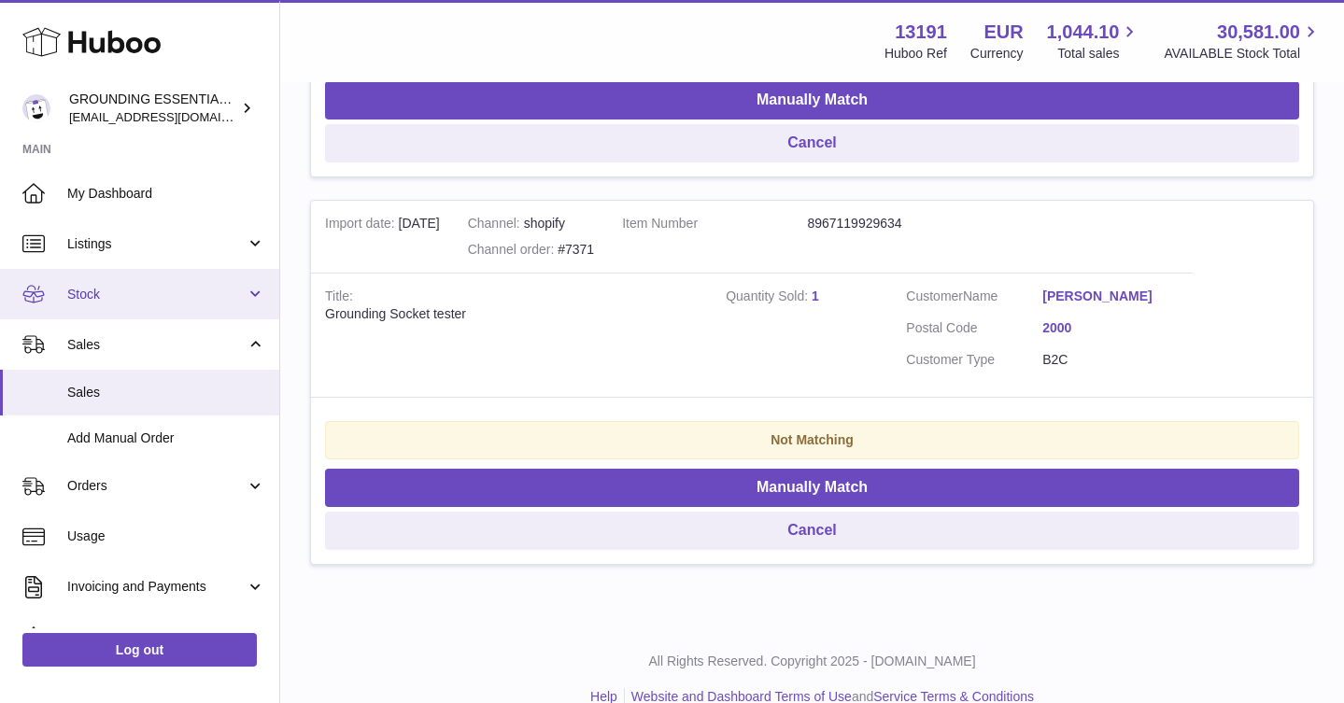
click at [184, 308] on link "Stock" at bounding box center [139, 294] width 279 height 50
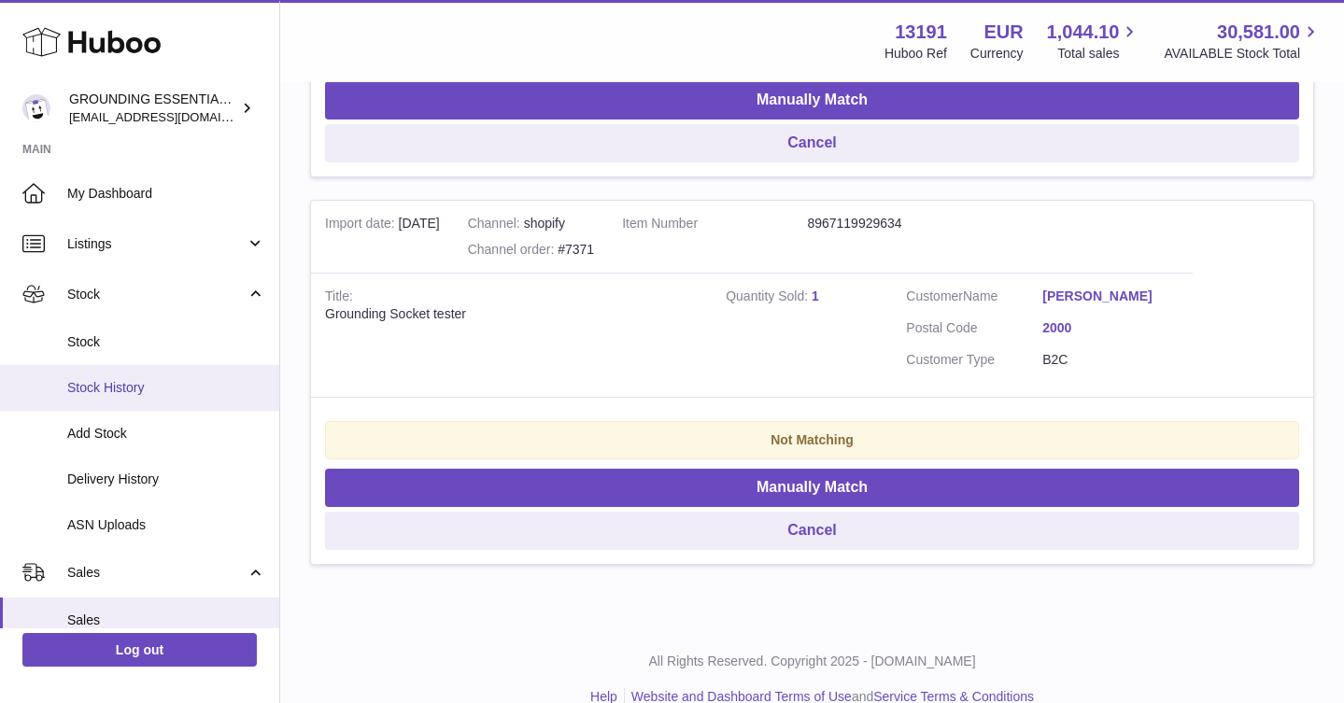
click at [173, 401] on link "Stock History" at bounding box center [139, 388] width 279 height 46
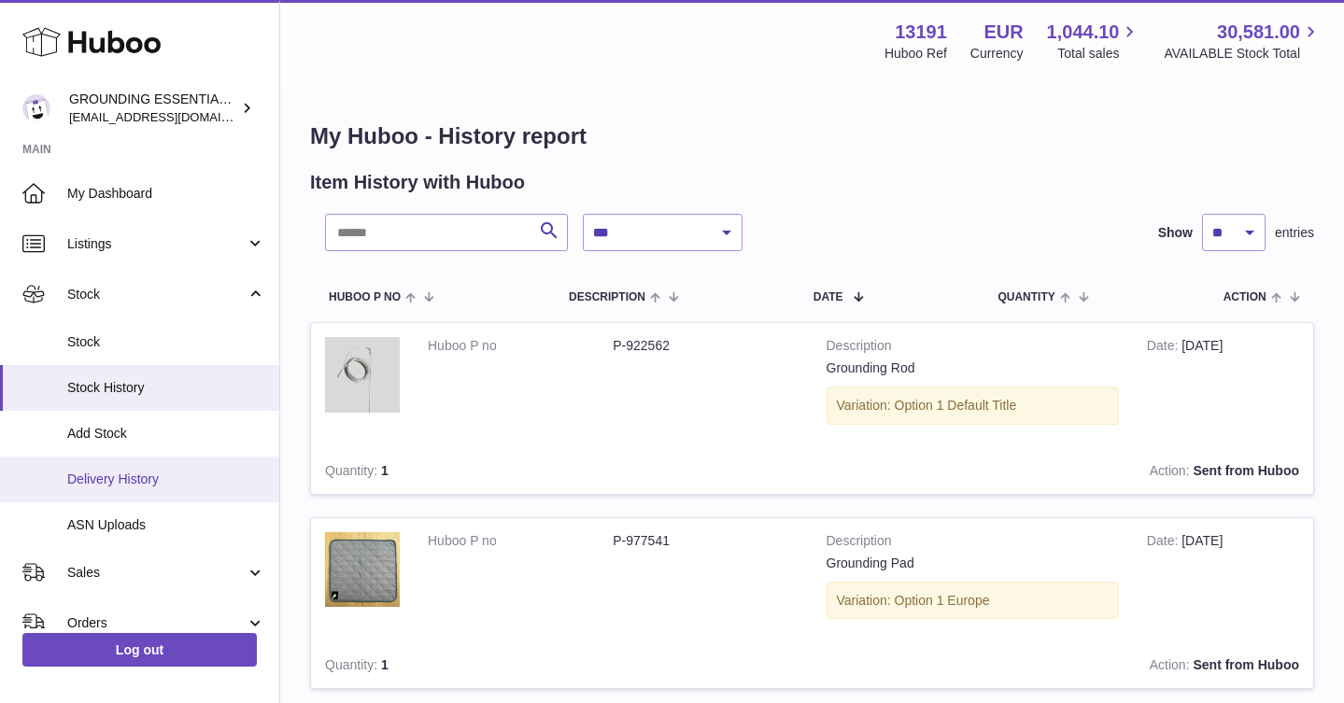
click at [157, 479] on span "Delivery History" at bounding box center [166, 480] width 198 height 18
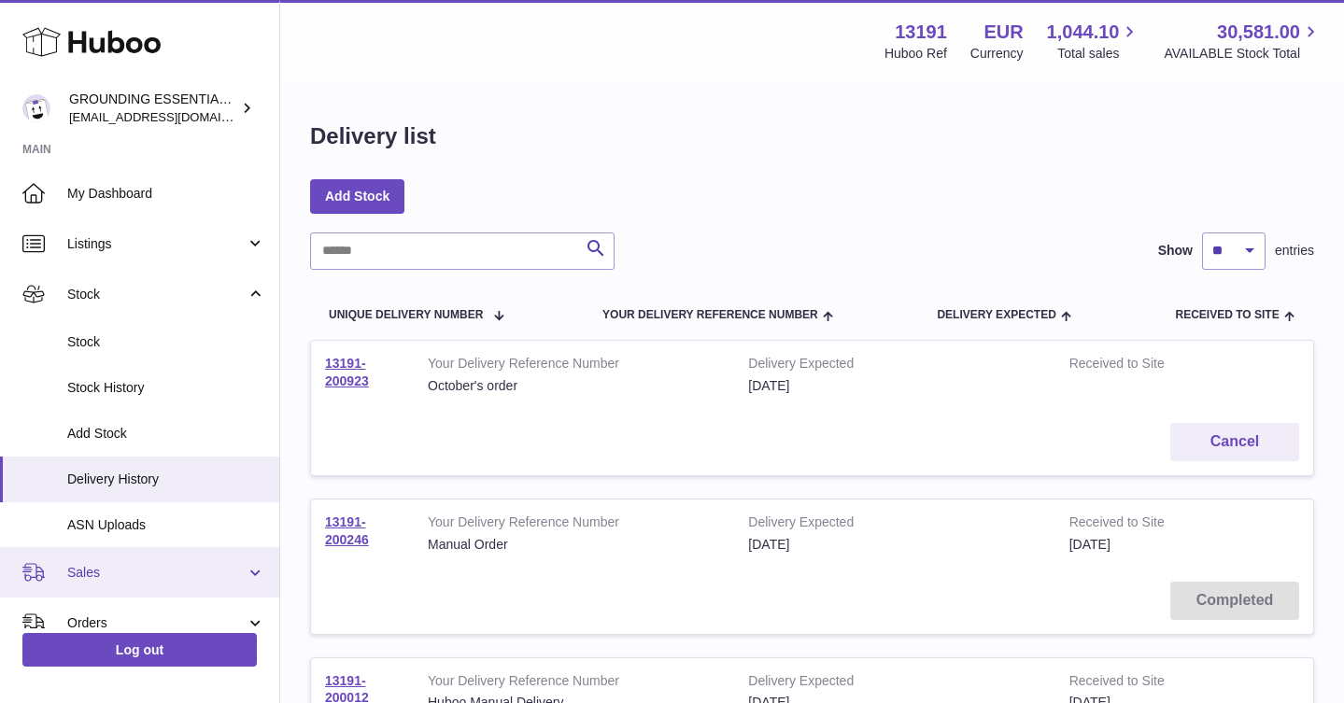
click at [113, 571] on span "Sales" at bounding box center [156, 573] width 178 height 18
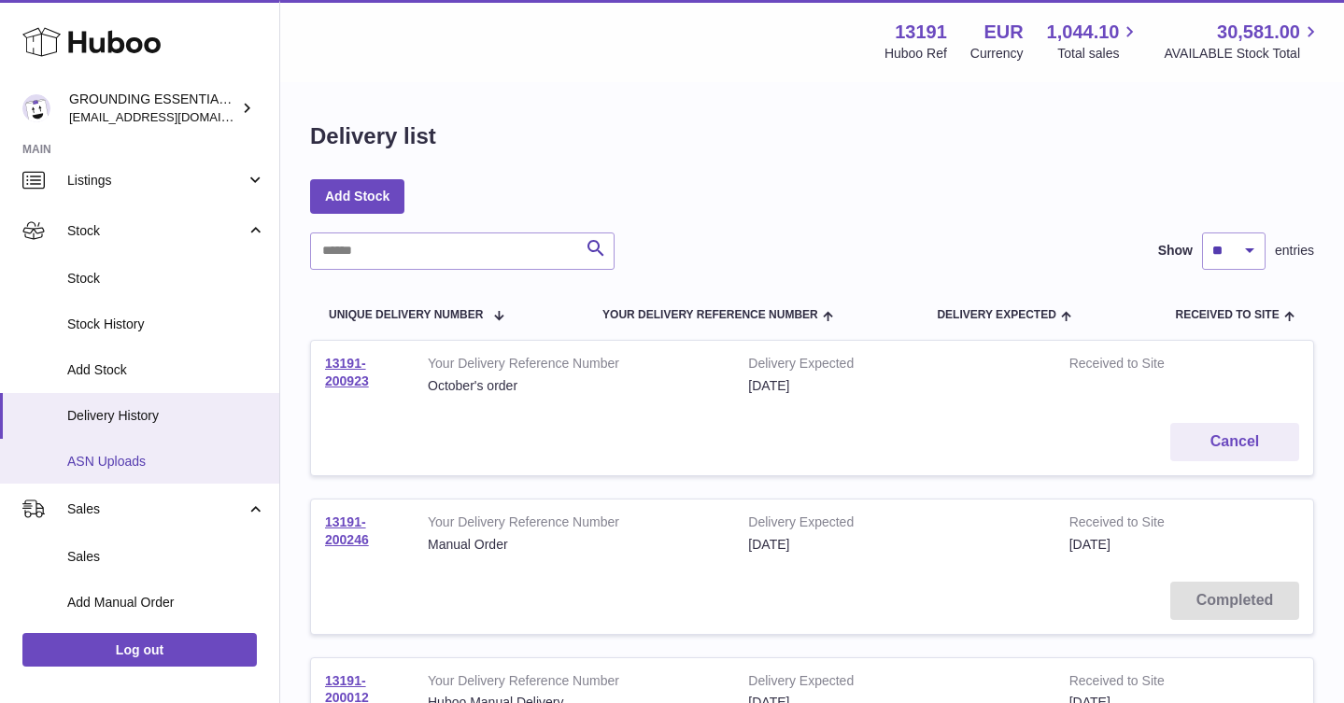
scroll to position [149, 0]
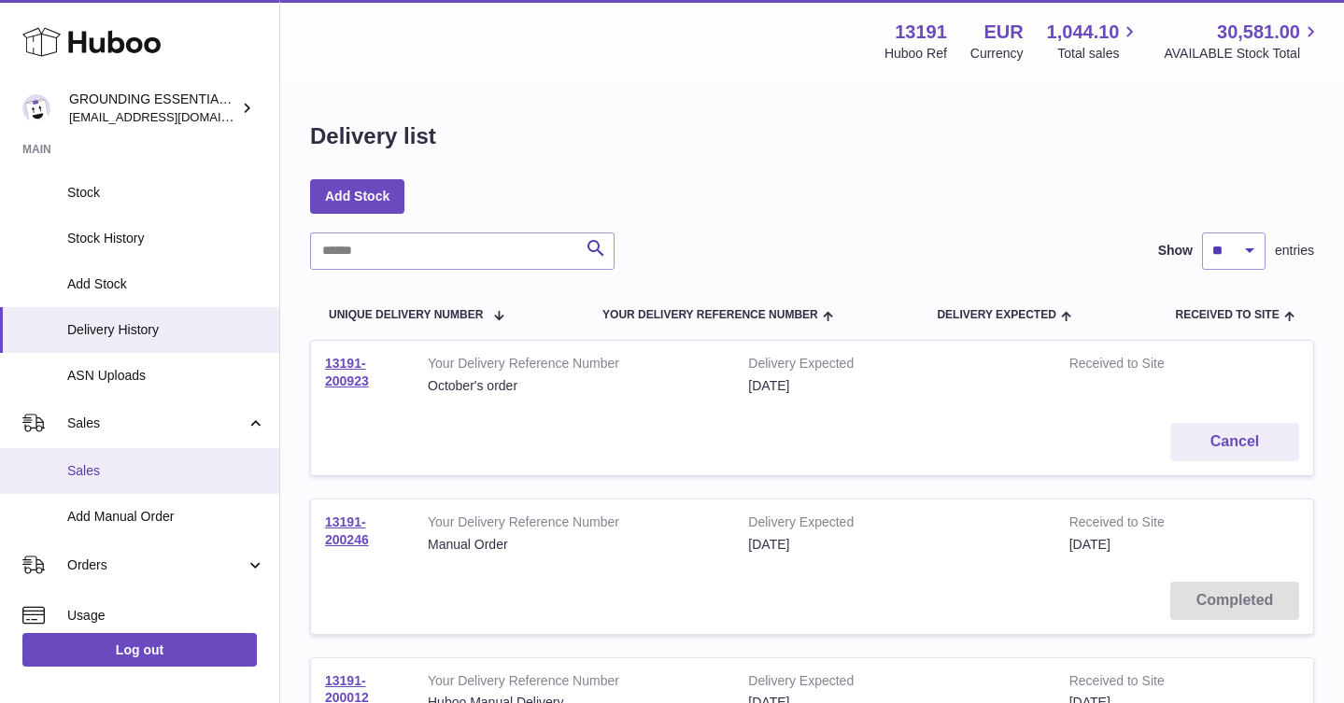
click at [138, 466] on span "Sales" at bounding box center [166, 471] width 198 height 18
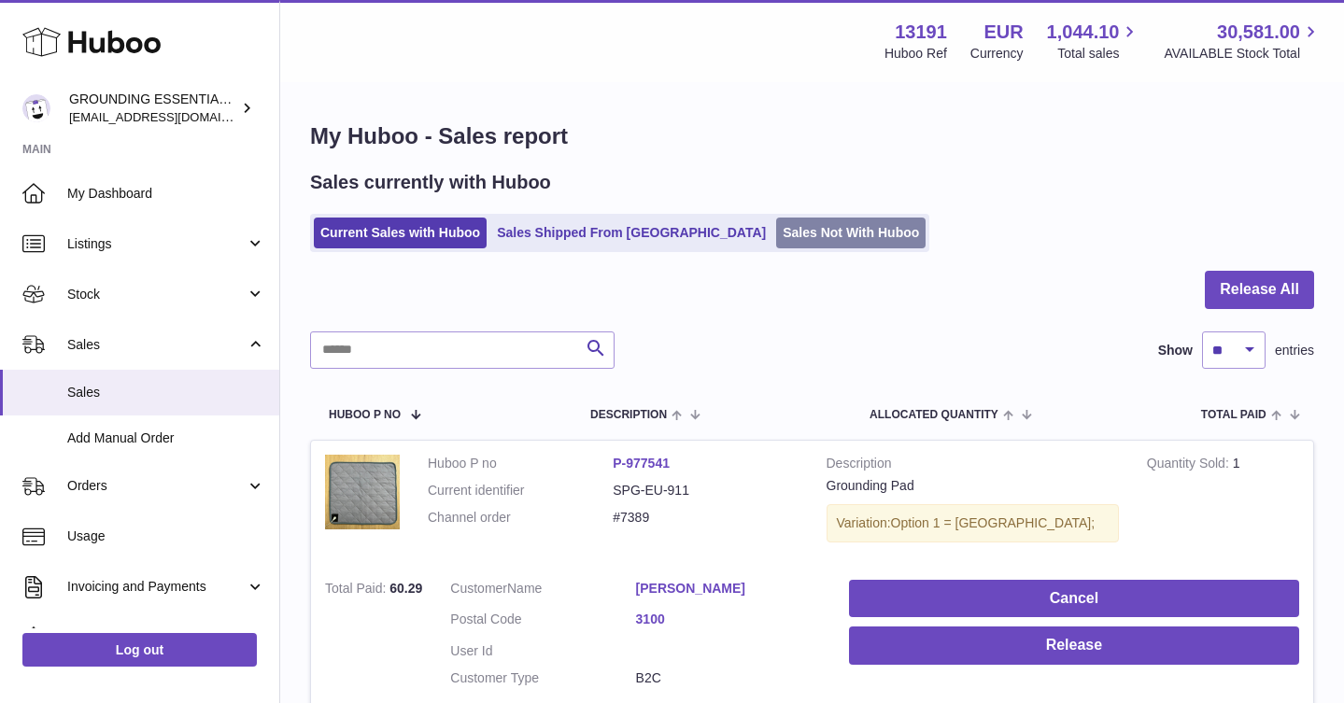
click at [776, 231] on link "Sales Not With Huboo" at bounding box center [850, 233] width 149 height 31
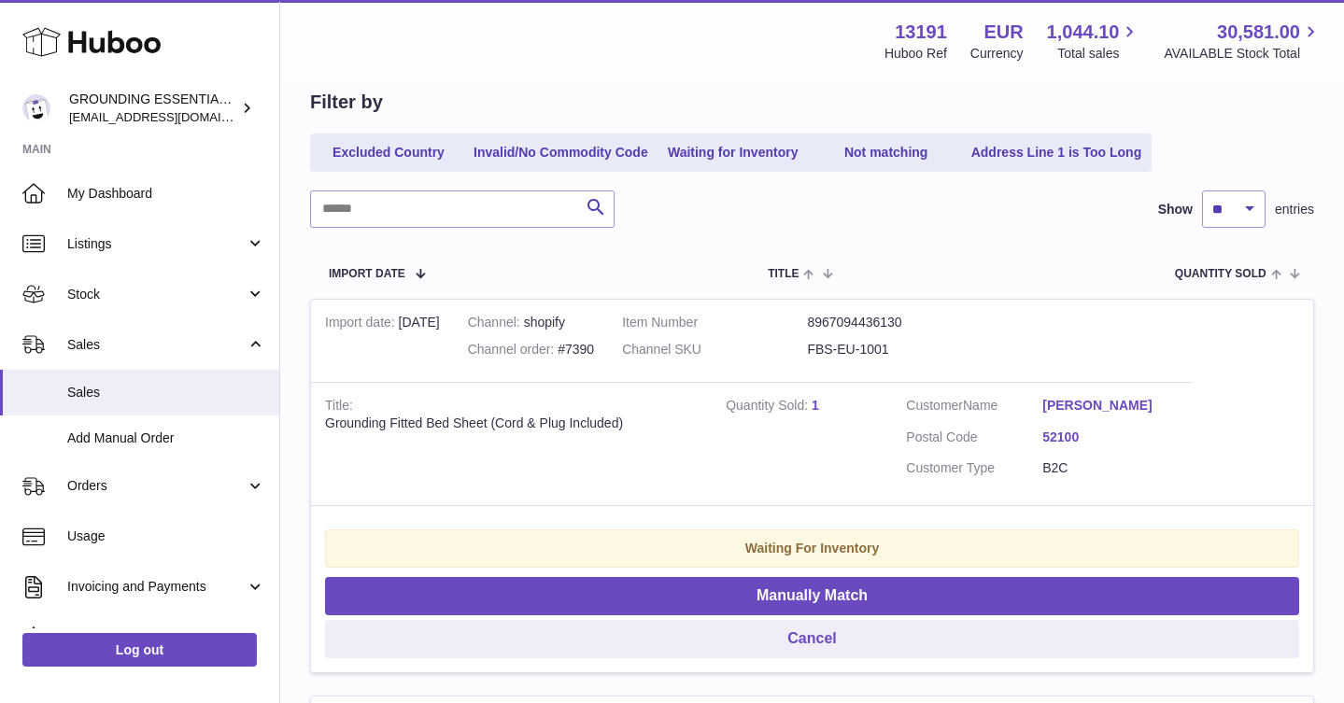
scroll to position [190, 0]
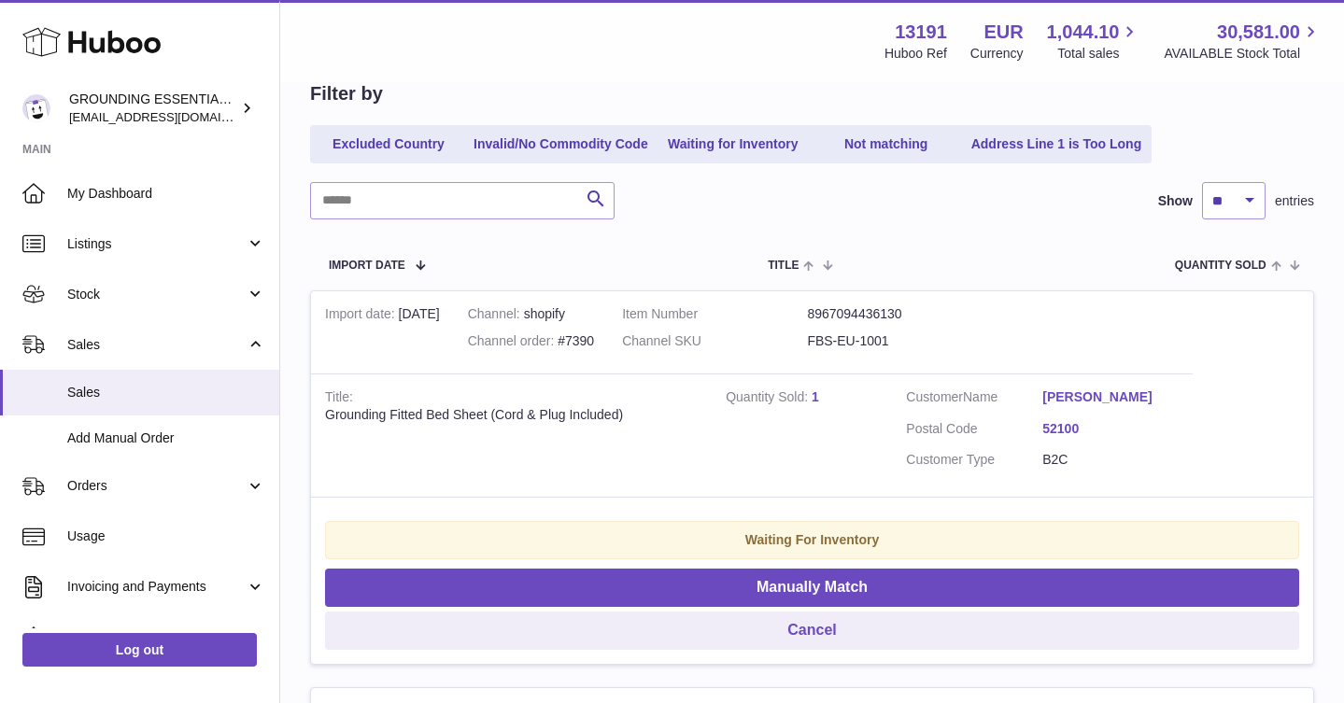
click at [884, 339] on dd "FBS-EU-1001" at bounding box center [899, 342] width 185 height 18
copy tr "FBS-EU-1001"
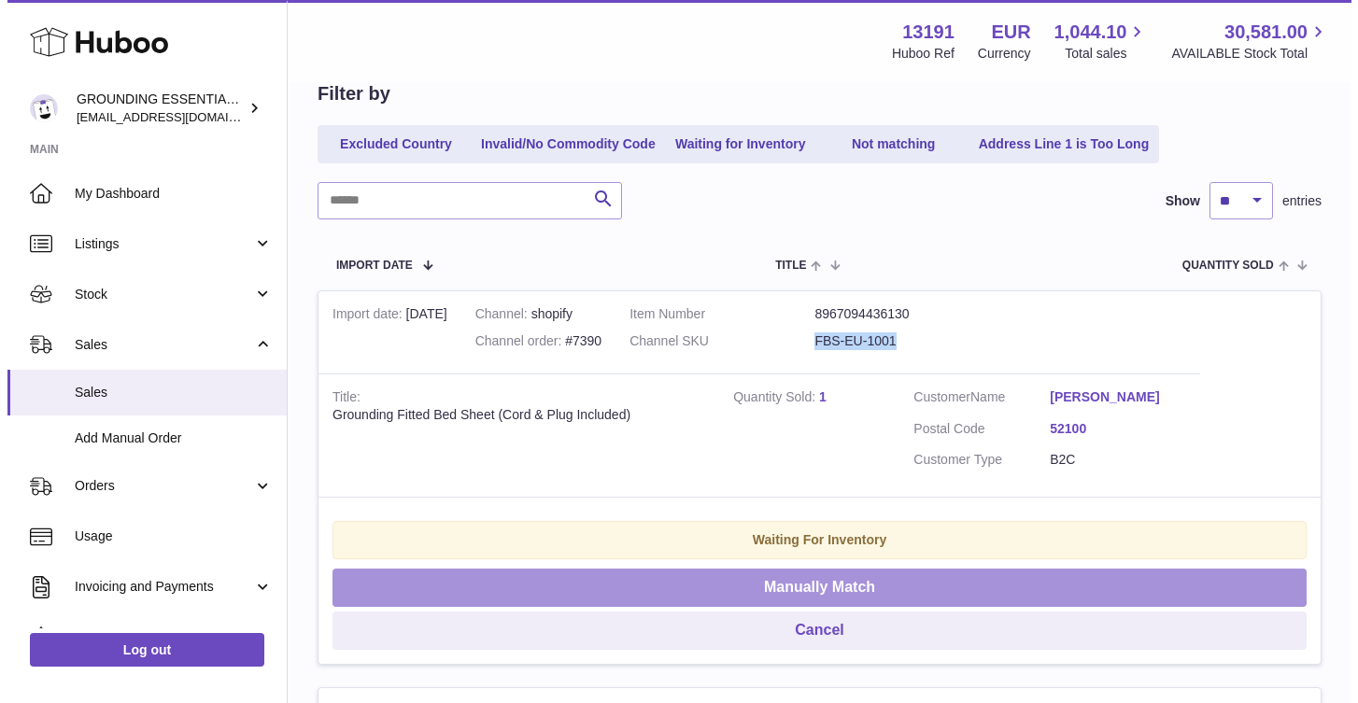
scroll to position [189, 0]
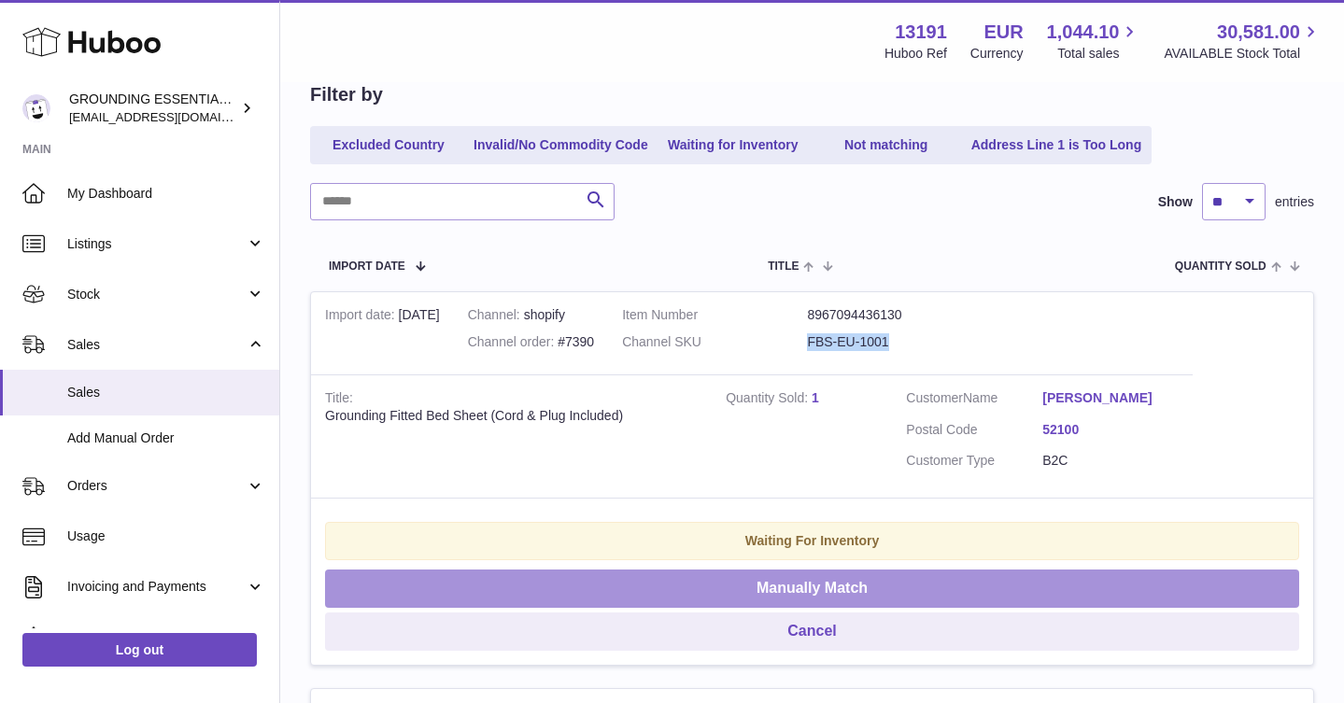
click at [894, 574] on button "Manually Match" at bounding box center [812, 589] width 974 height 38
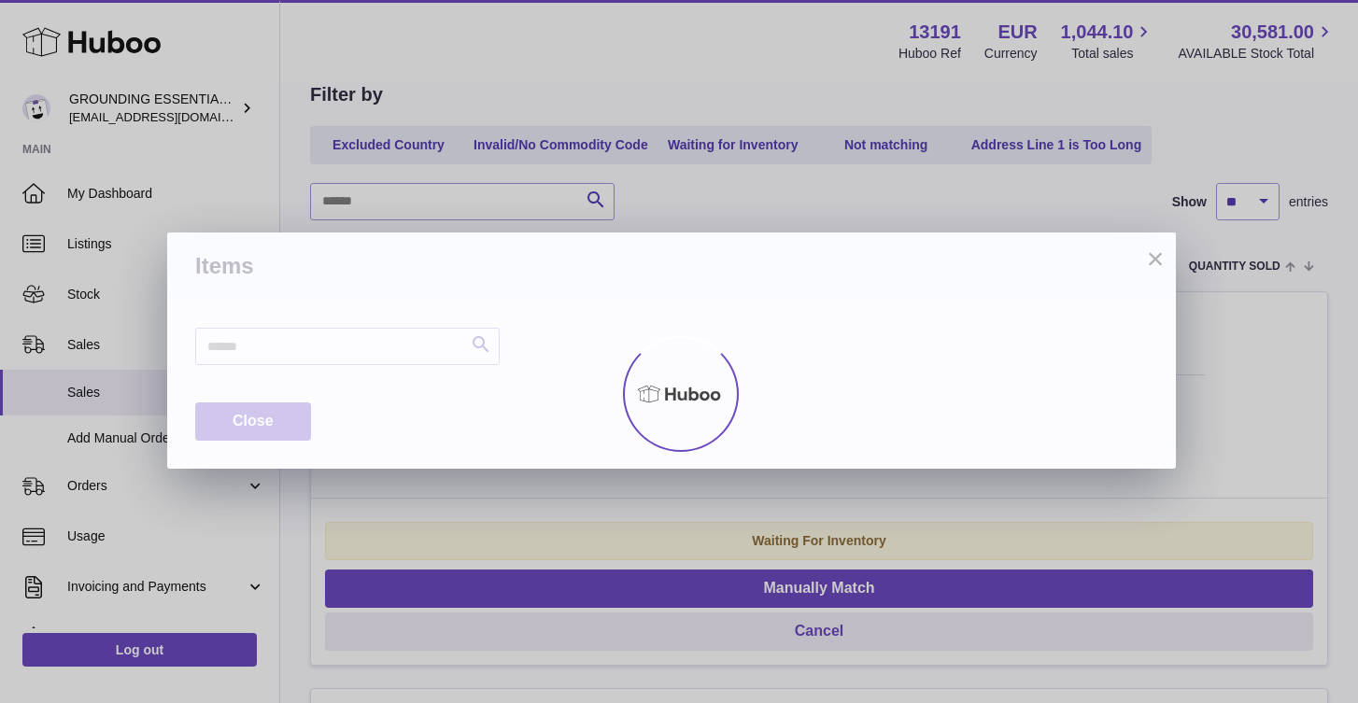
click at [1149, 267] on div at bounding box center [679, 393] width 1358 height 619
click at [1161, 263] on div at bounding box center [679, 393] width 1358 height 619
